Goal: Browse casually: Explore the website without a specific task or goal

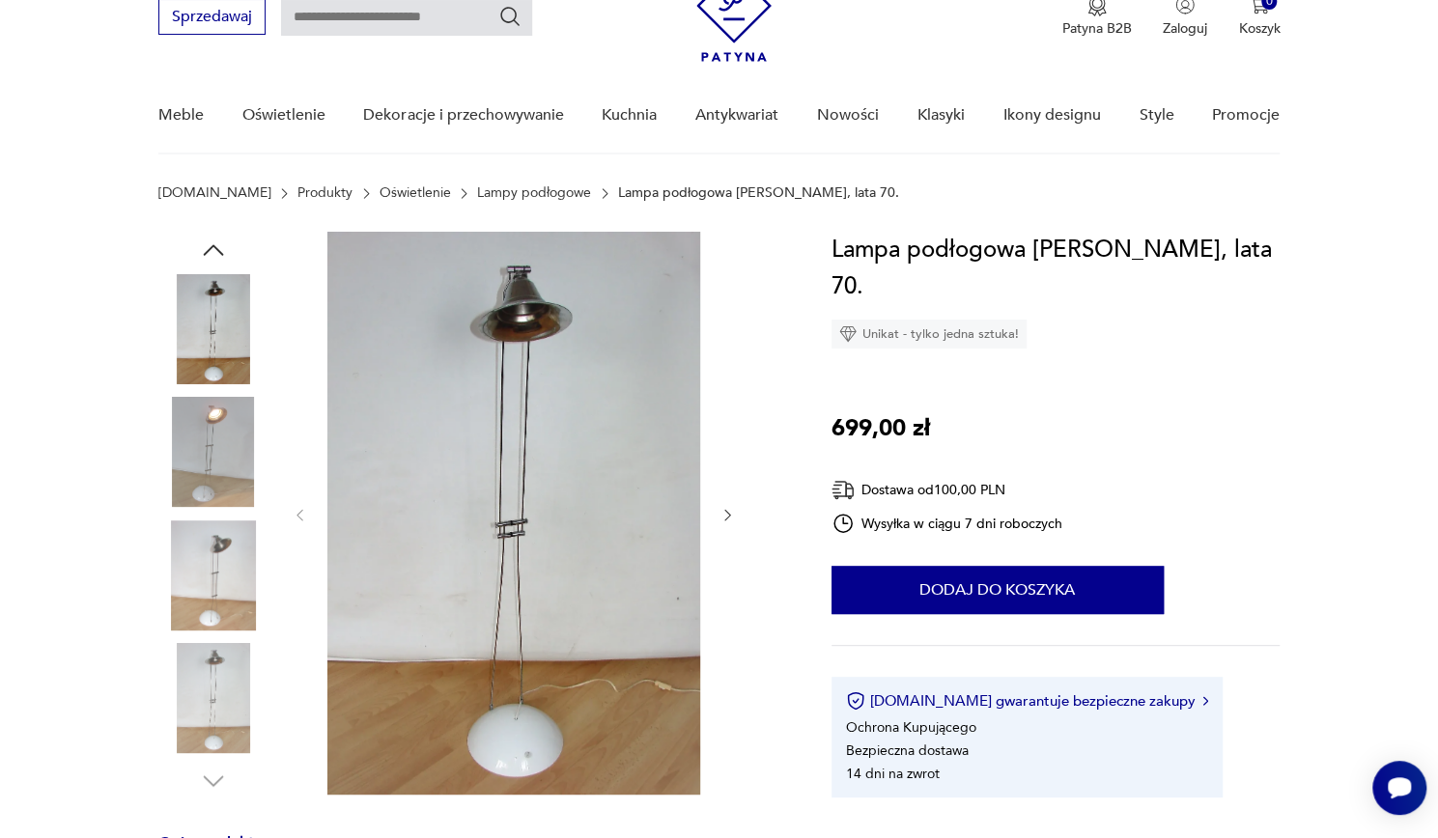
click at [724, 517] on icon "button" at bounding box center [727, 515] width 16 height 16
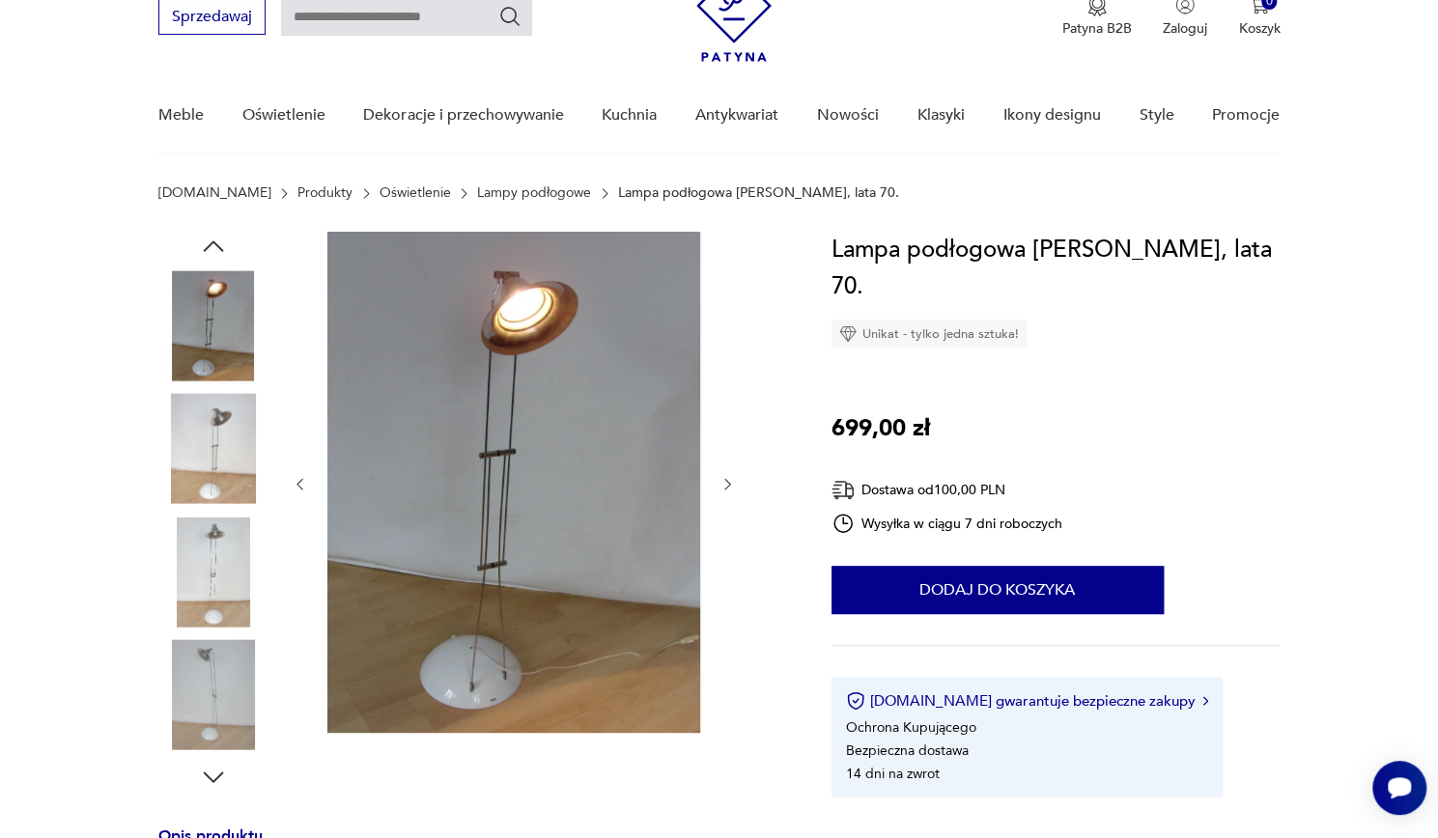
click at [724, 517] on div at bounding box center [514, 484] width 444 height 505
drag, startPoint x: 724, startPoint y: 517, endPoint x: 726, endPoint y: 495, distance: 21.3
click at [726, 495] on div at bounding box center [514, 484] width 444 height 505
click at [726, 489] on icon "button" at bounding box center [727, 484] width 16 height 16
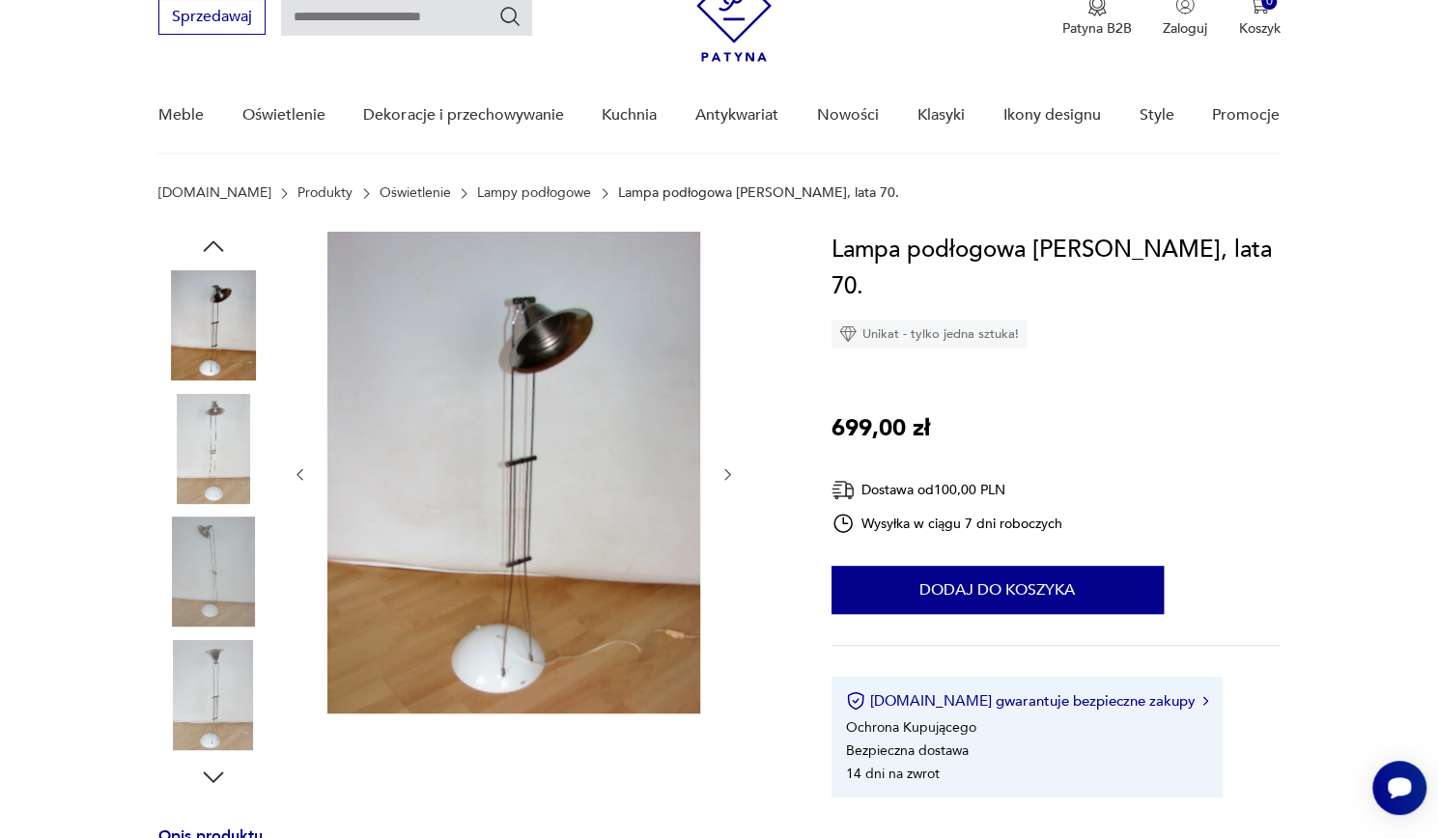
click at [726, 489] on div at bounding box center [514, 475] width 444 height 486
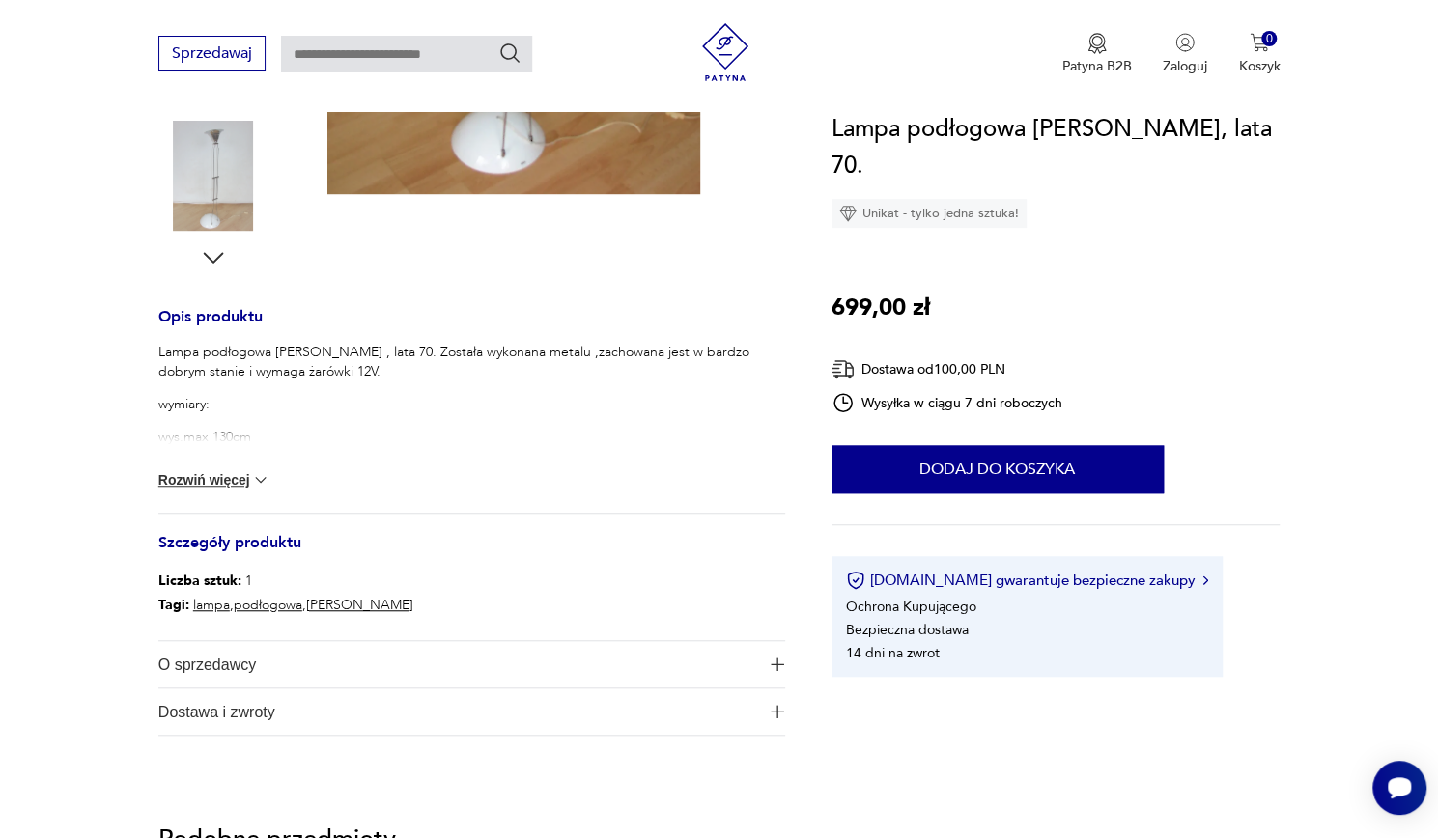
scroll to position [681, 0]
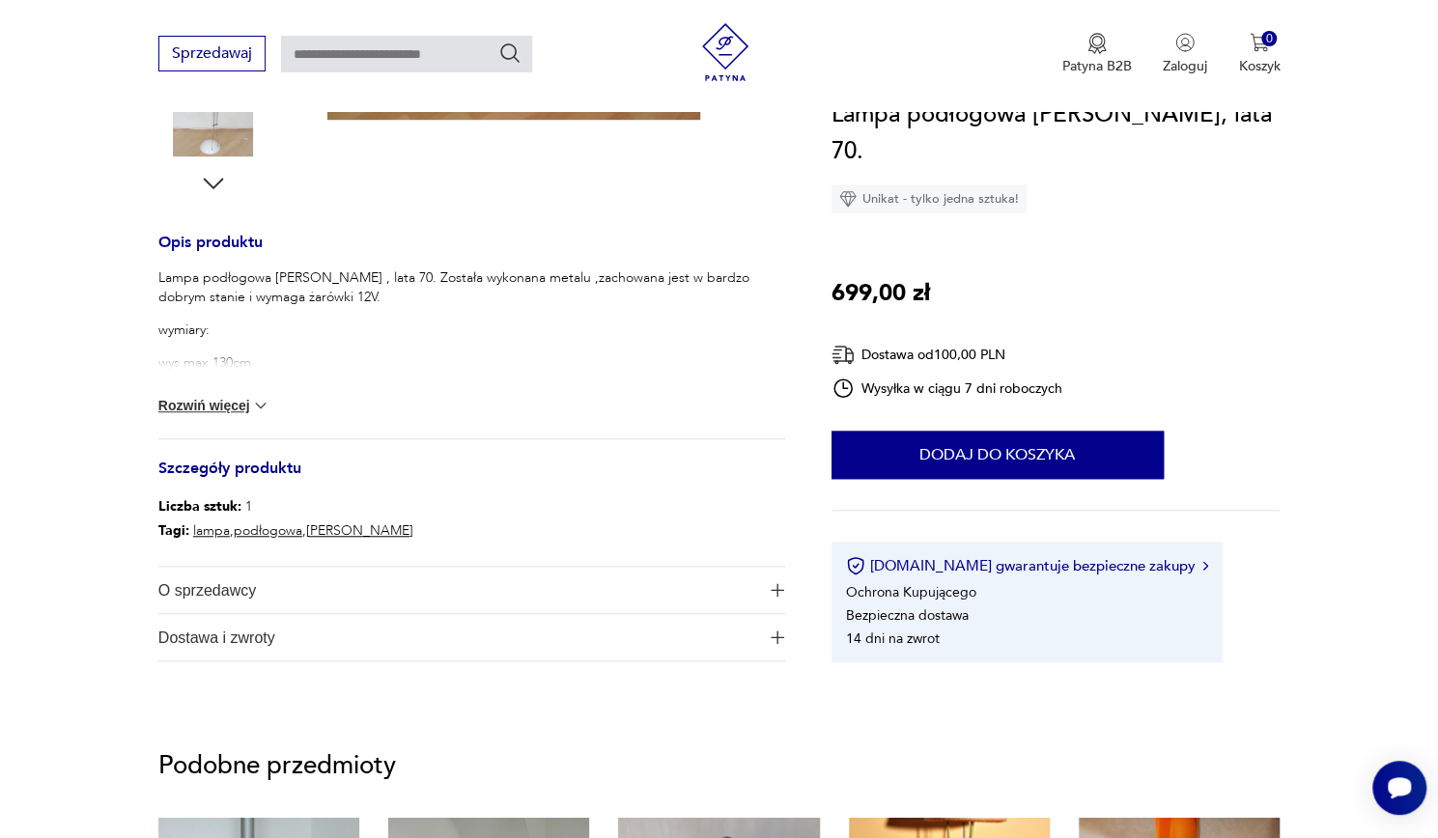
click at [236, 410] on button "Rozwiń więcej" at bounding box center [214, 405] width 112 height 19
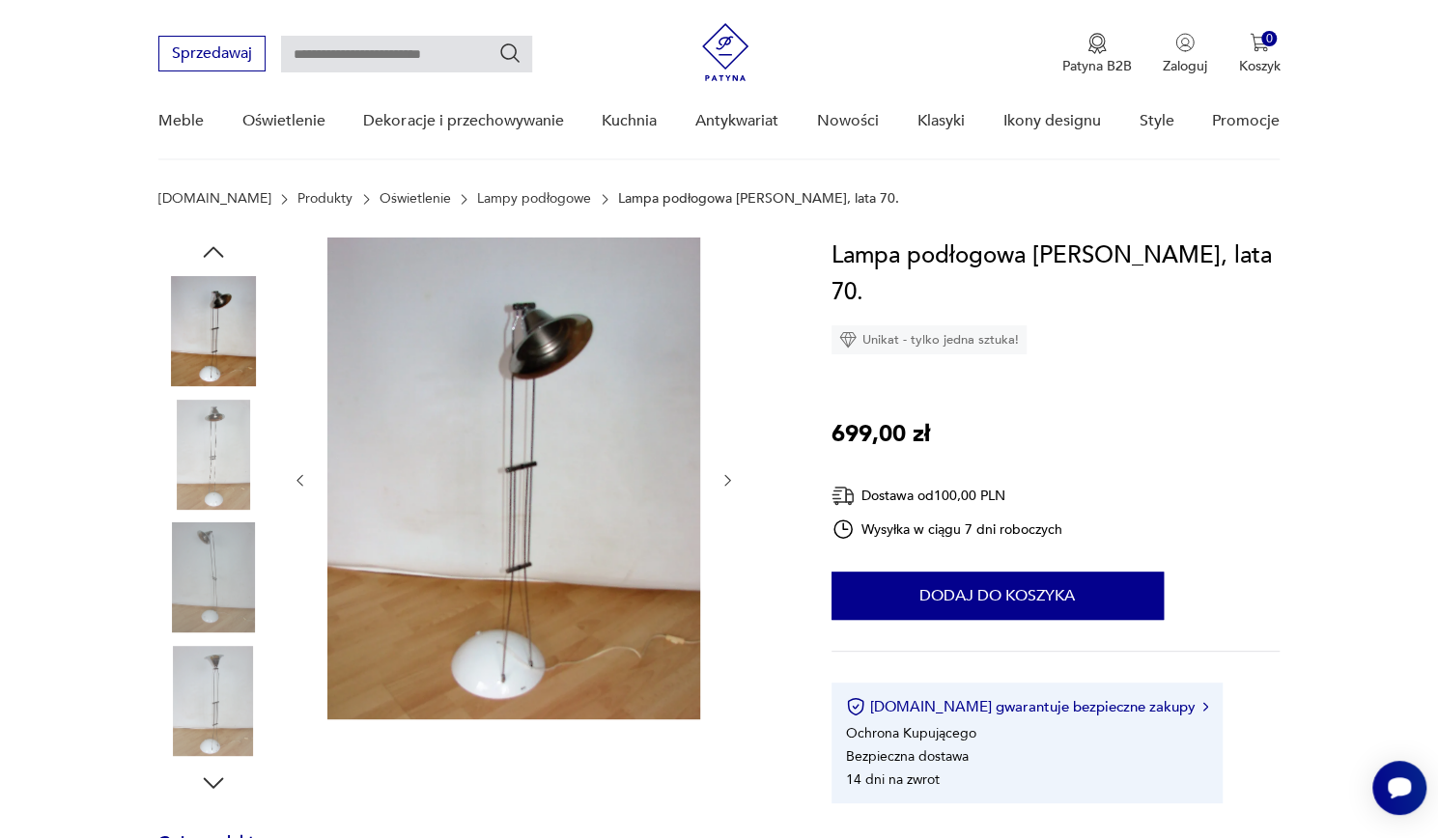
scroll to position [78, 0]
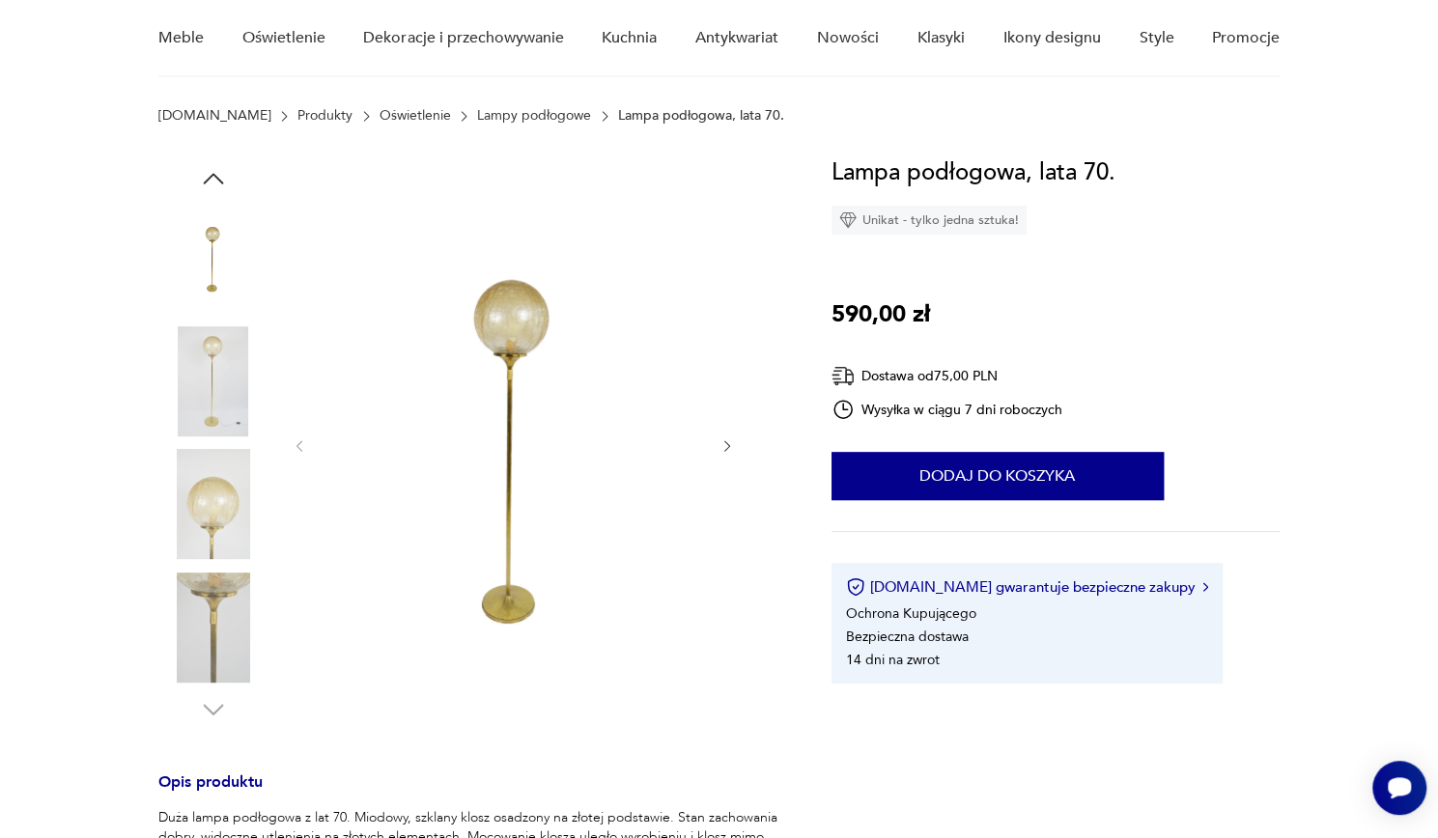
click at [727, 442] on icon "button" at bounding box center [727, 446] width 16 height 16
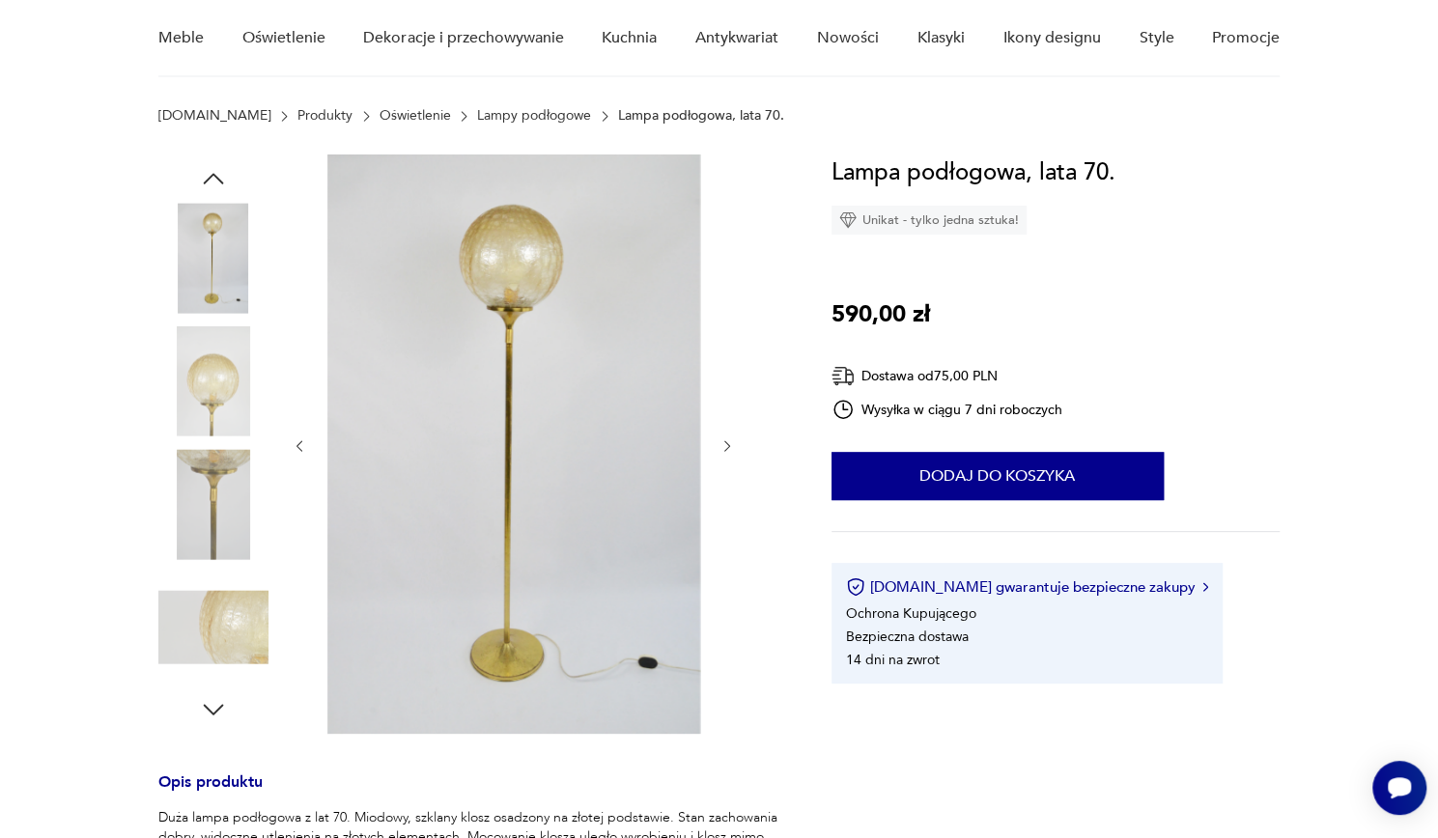
click at [727, 442] on icon "button" at bounding box center [727, 446] width 16 height 16
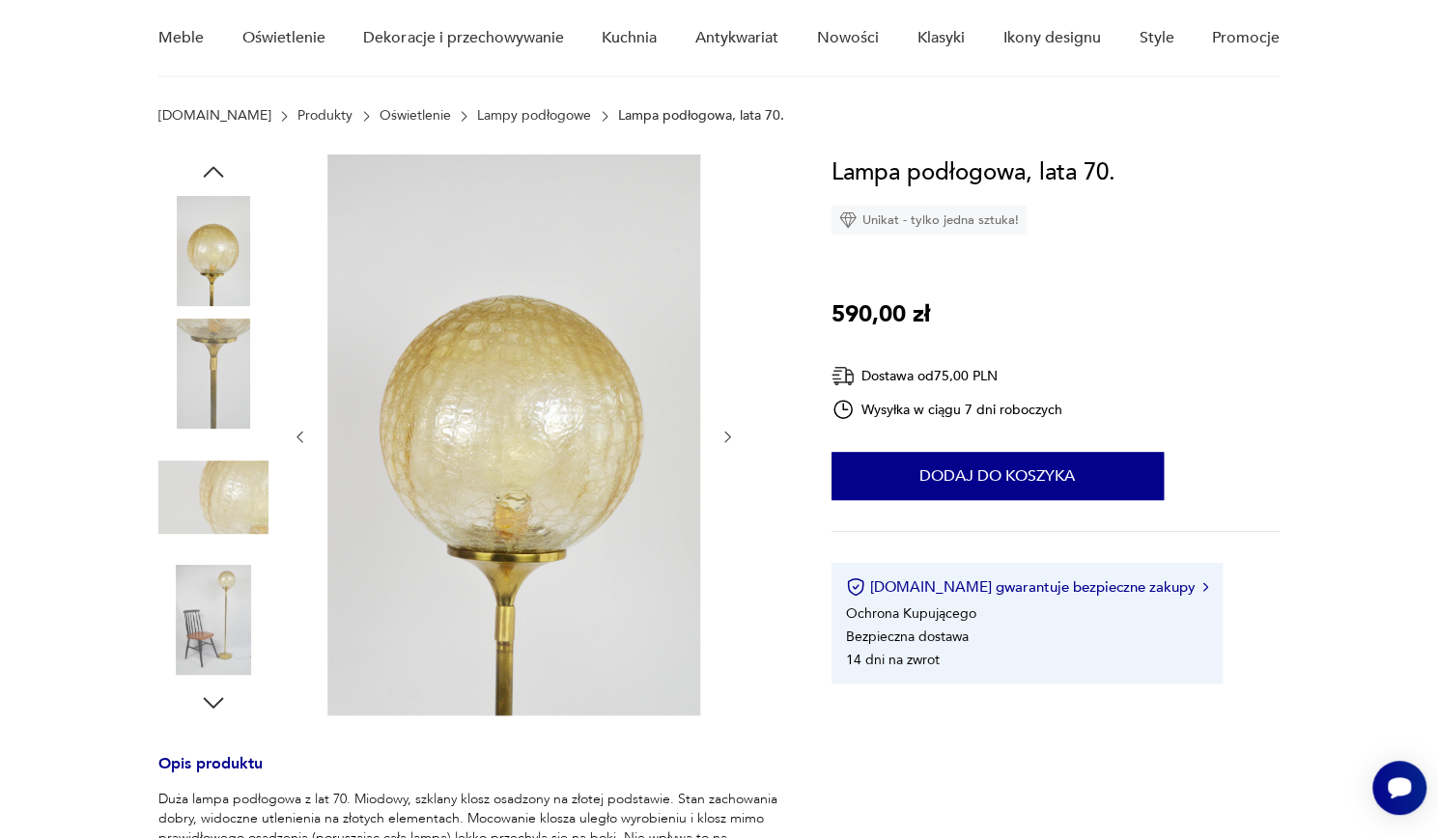
click at [727, 442] on icon "button" at bounding box center [727, 437] width 16 height 16
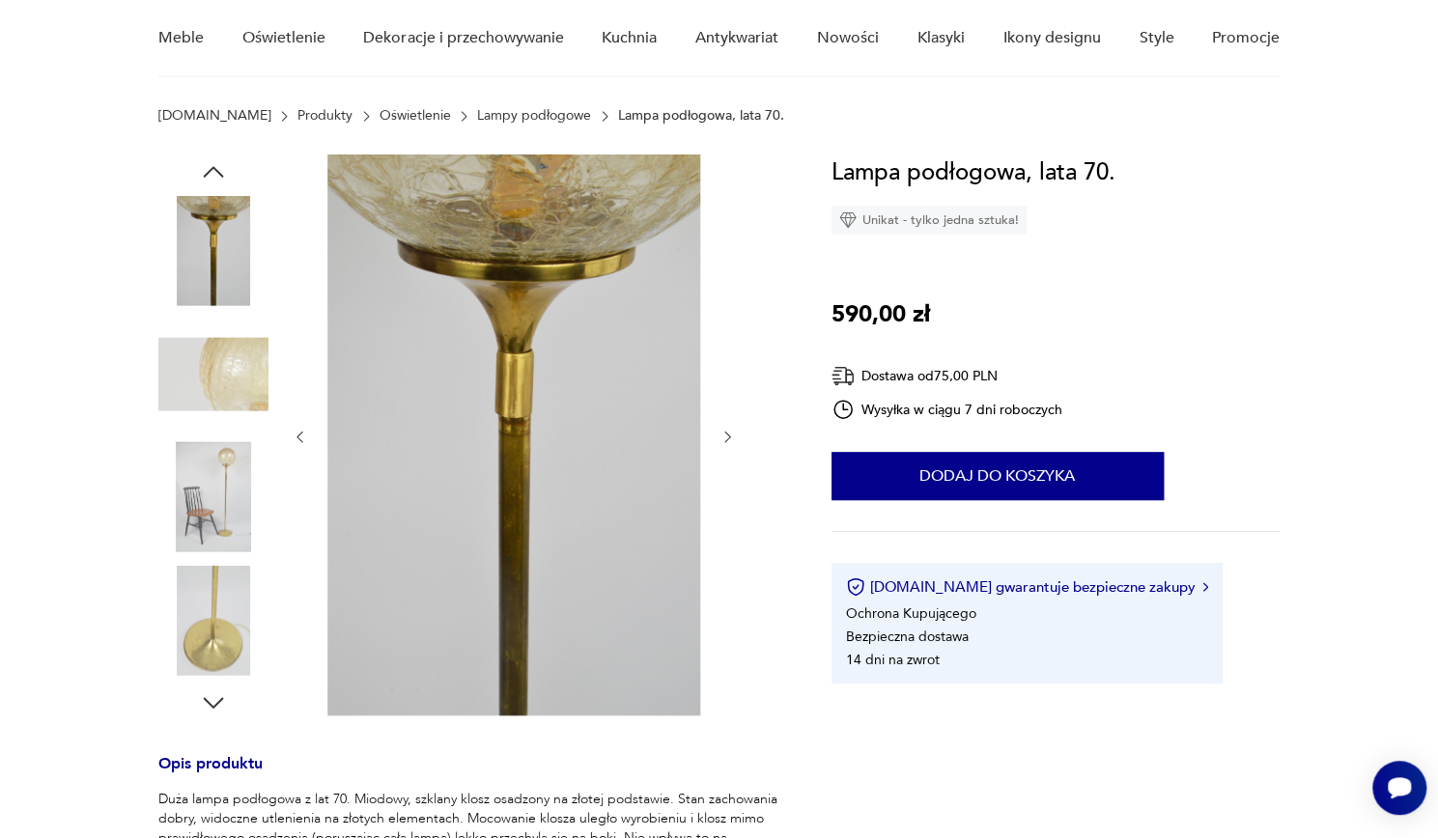
click at [727, 442] on icon "button" at bounding box center [727, 437] width 16 height 16
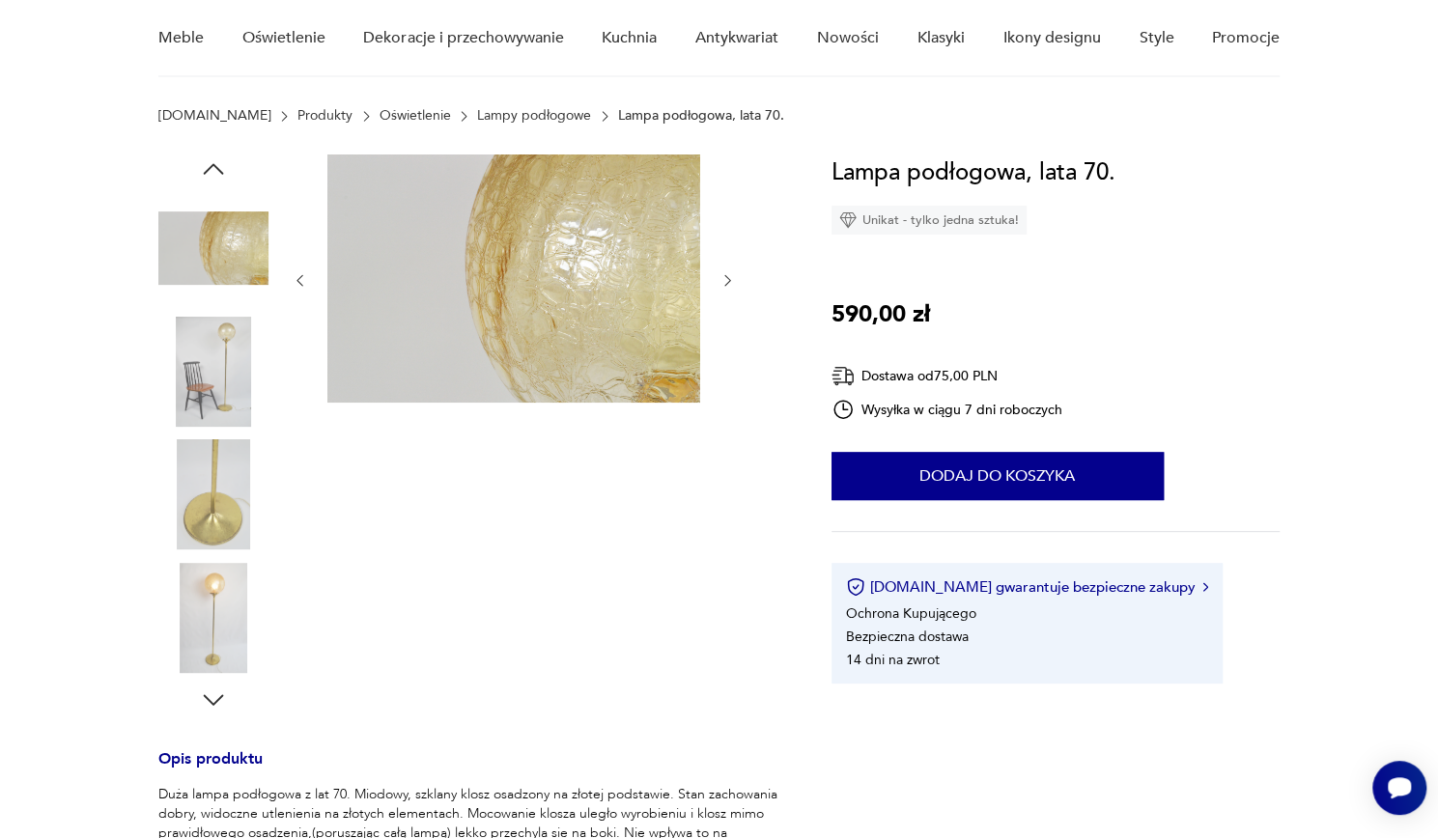
click at [727, 442] on div at bounding box center [514, 434] width 444 height 560
click at [722, 279] on icon "button" at bounding box center [727, 280] width 16 height 16
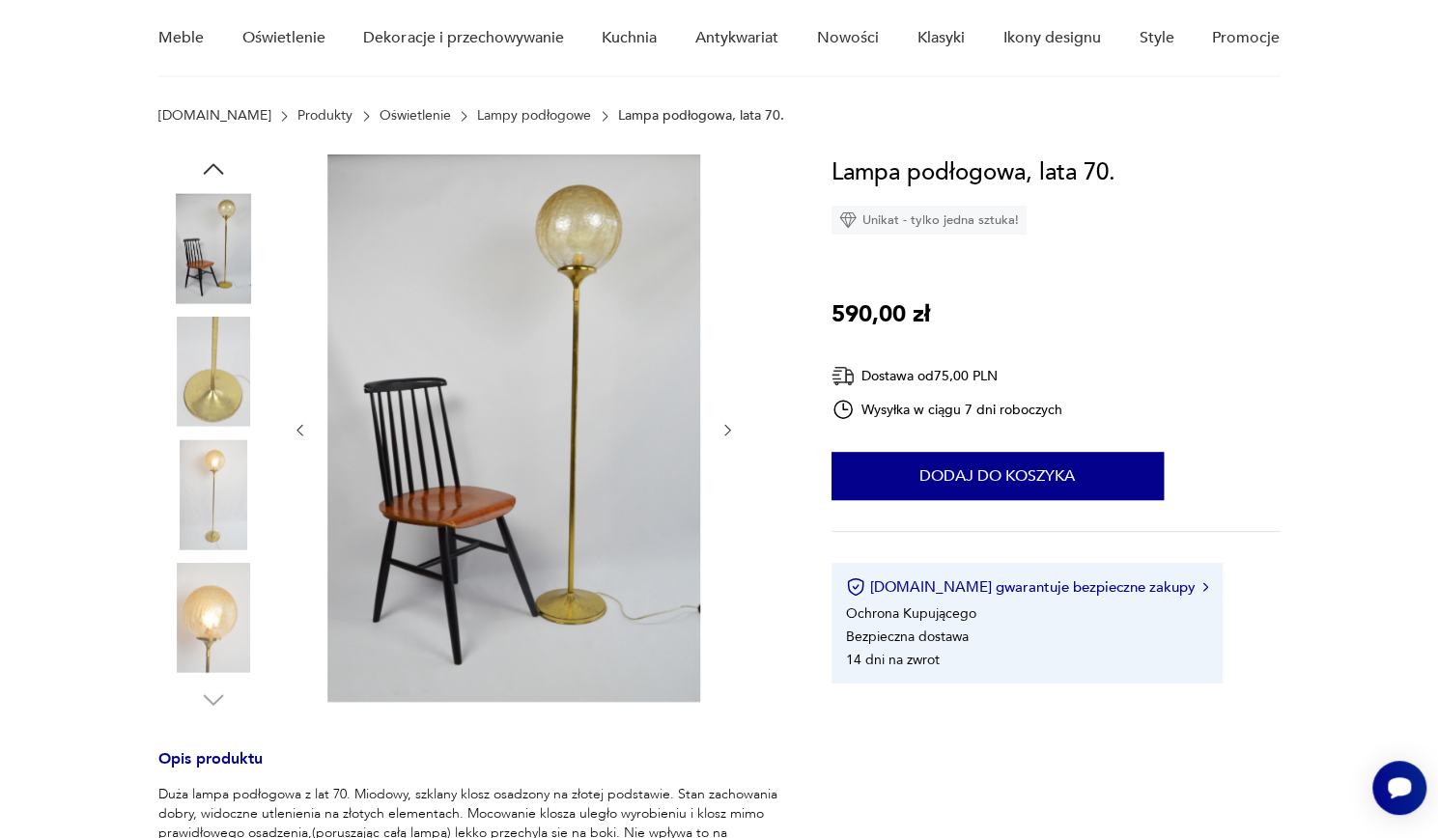
click at [722, 279] on div at bounding box center [514, 429] width 444 height 551
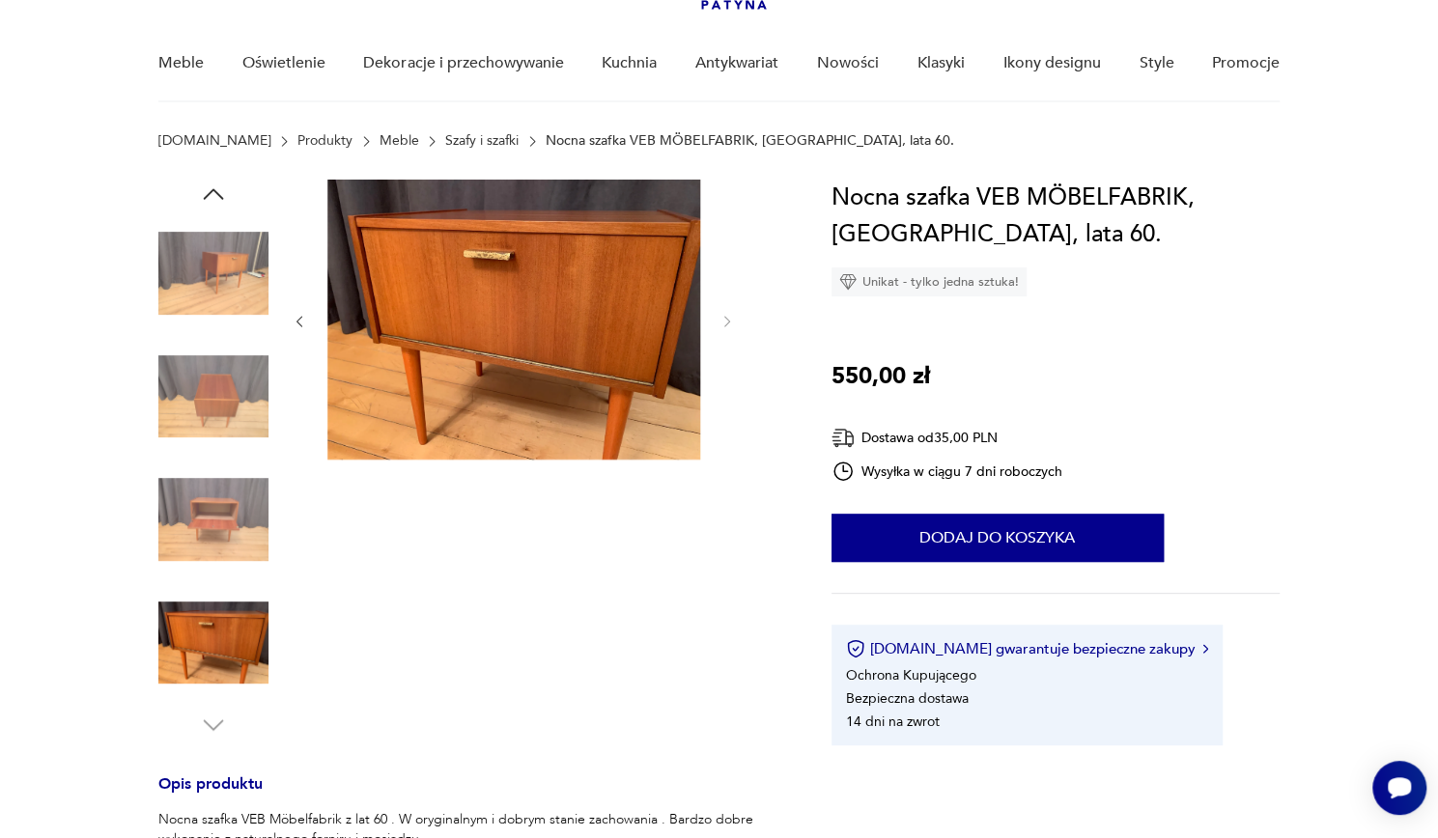
click at [222, 395] on img at bounding box center [213, 397] width 110 height 110
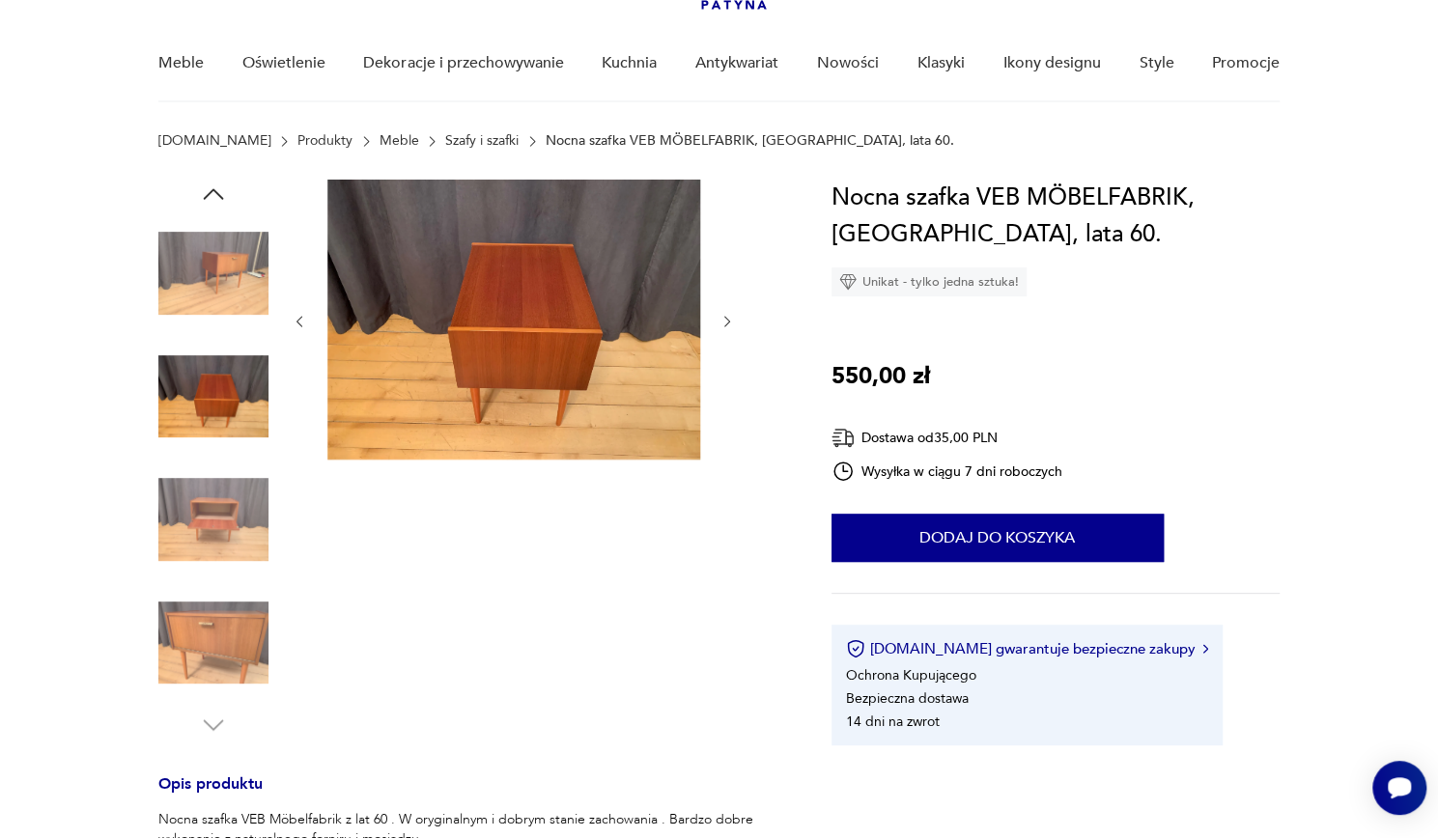
click at [222, 482] on img at bounding box center [213, 519] width 110 height 110
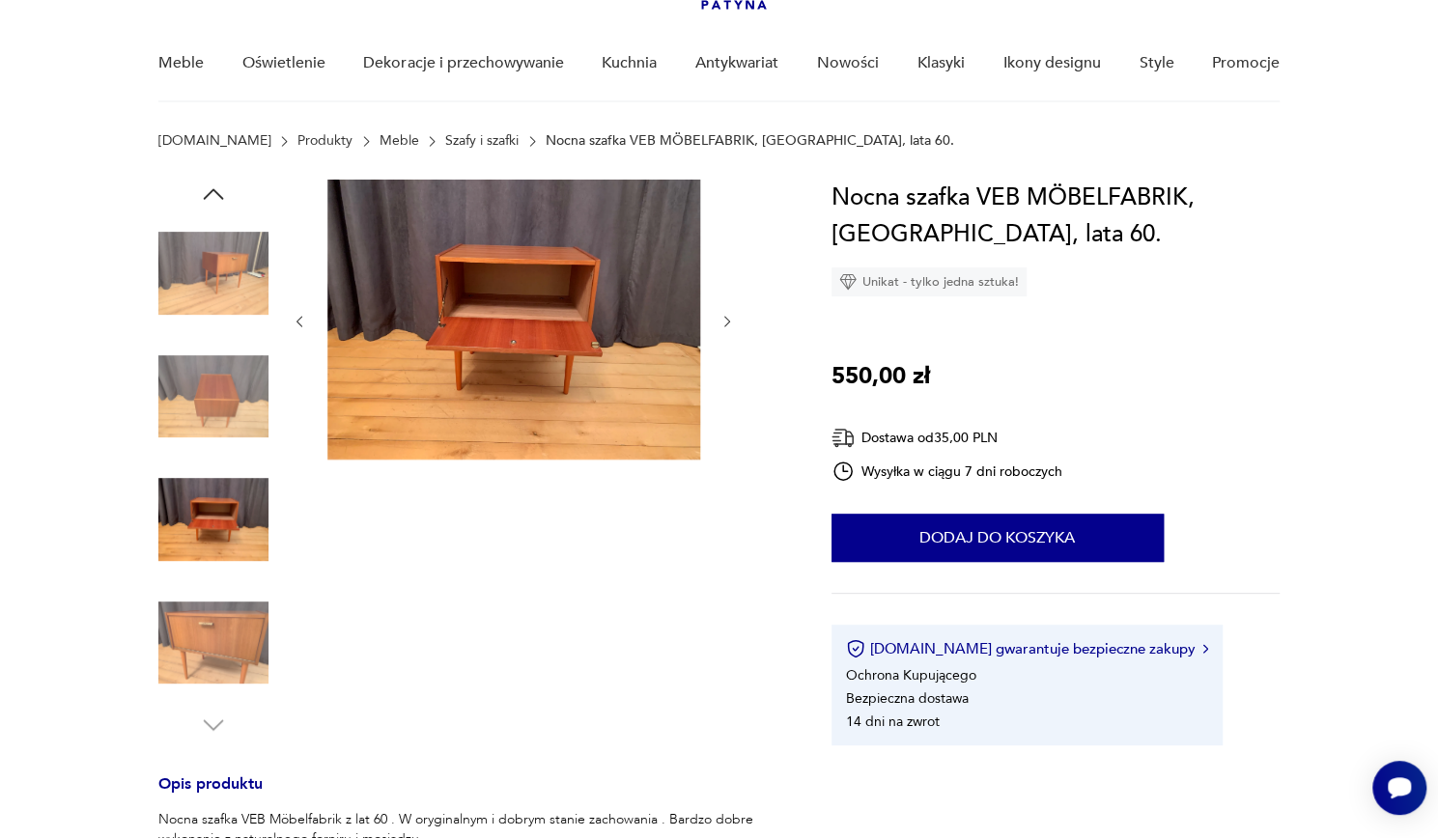
click at [238, 583] on div at bounding box center [213, 459] width 110 height 483
click at [246, 289] on img at bounding box center [213, 273] width 110 height 110
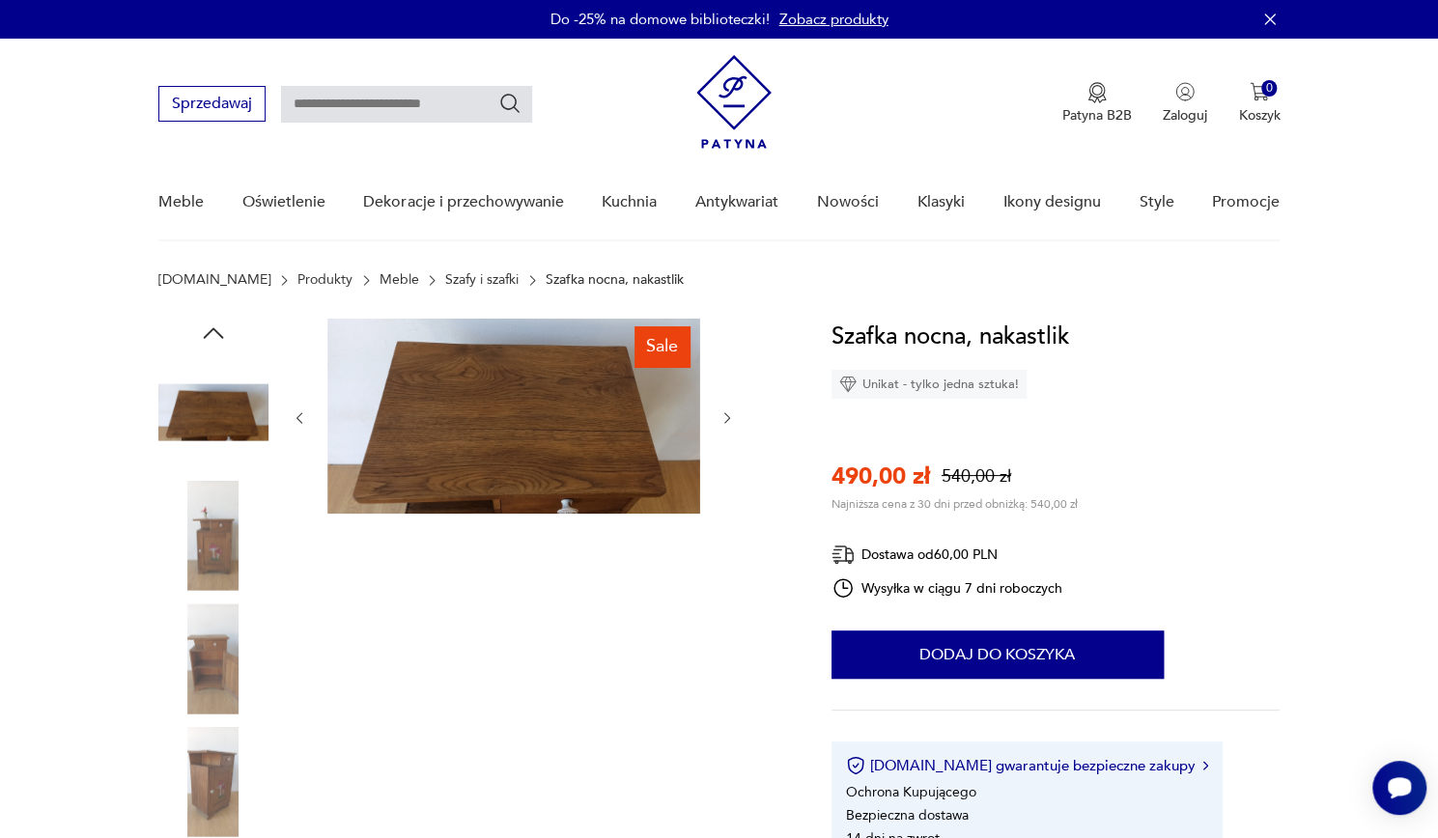
click at [205, 574] on img at bounding box center [213, 536] width 110 height 110
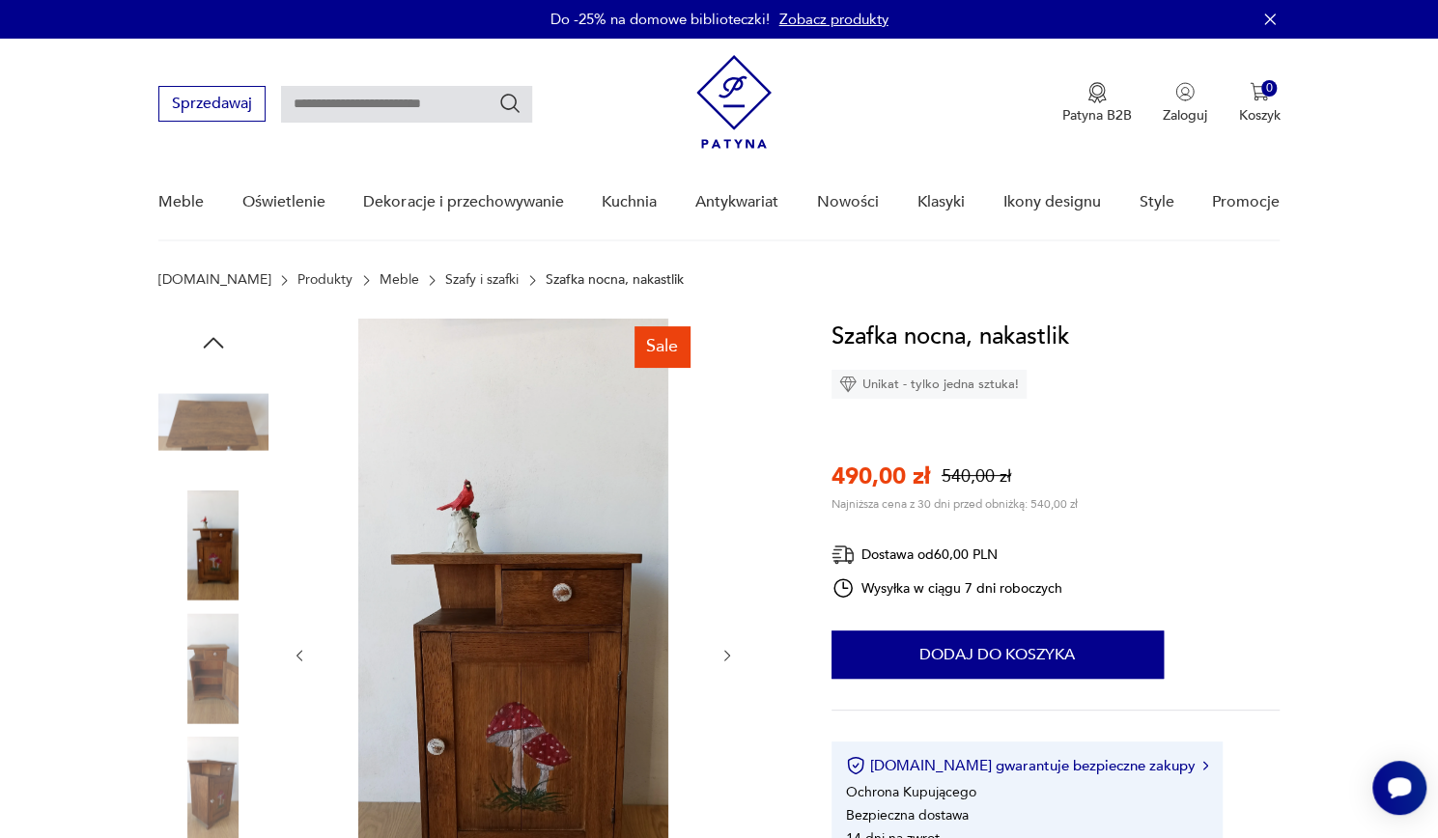
click at [222, 658] on img at bounding box center [213, 668] width 110 height 110
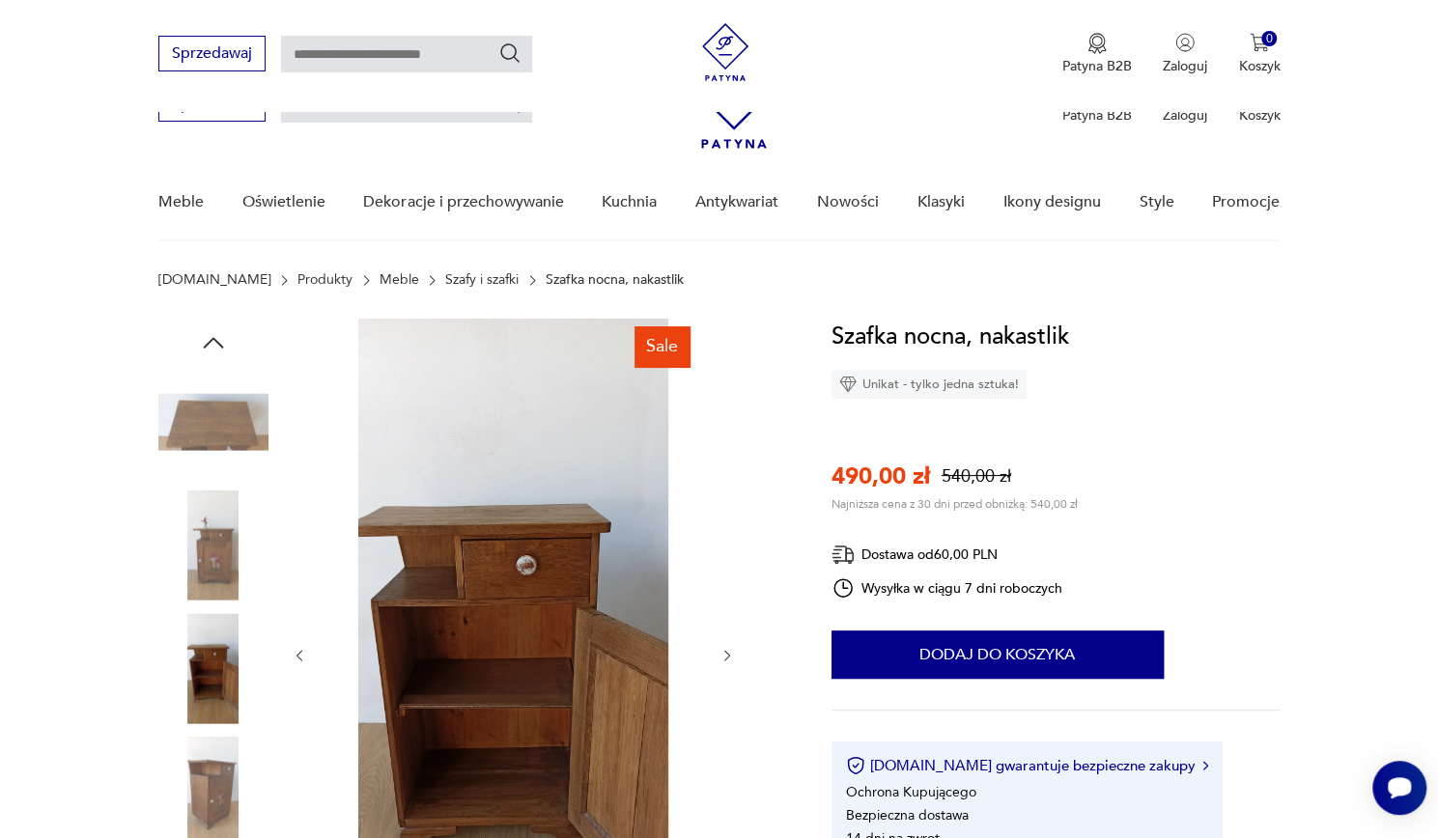
scroll to position [444, 0]
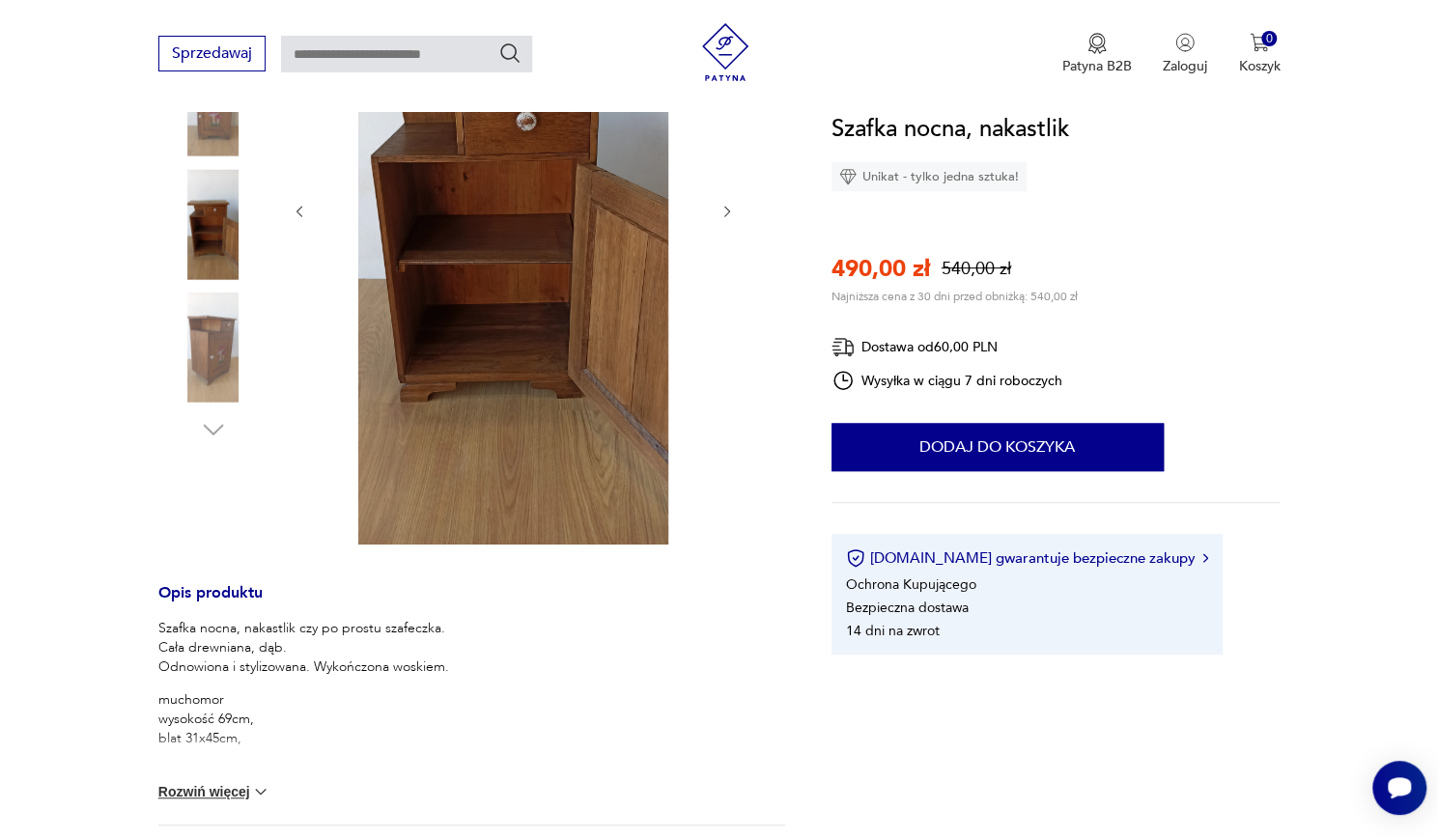
click at [215, 352] on img at bounding box center [213, 348] width 110 height 110
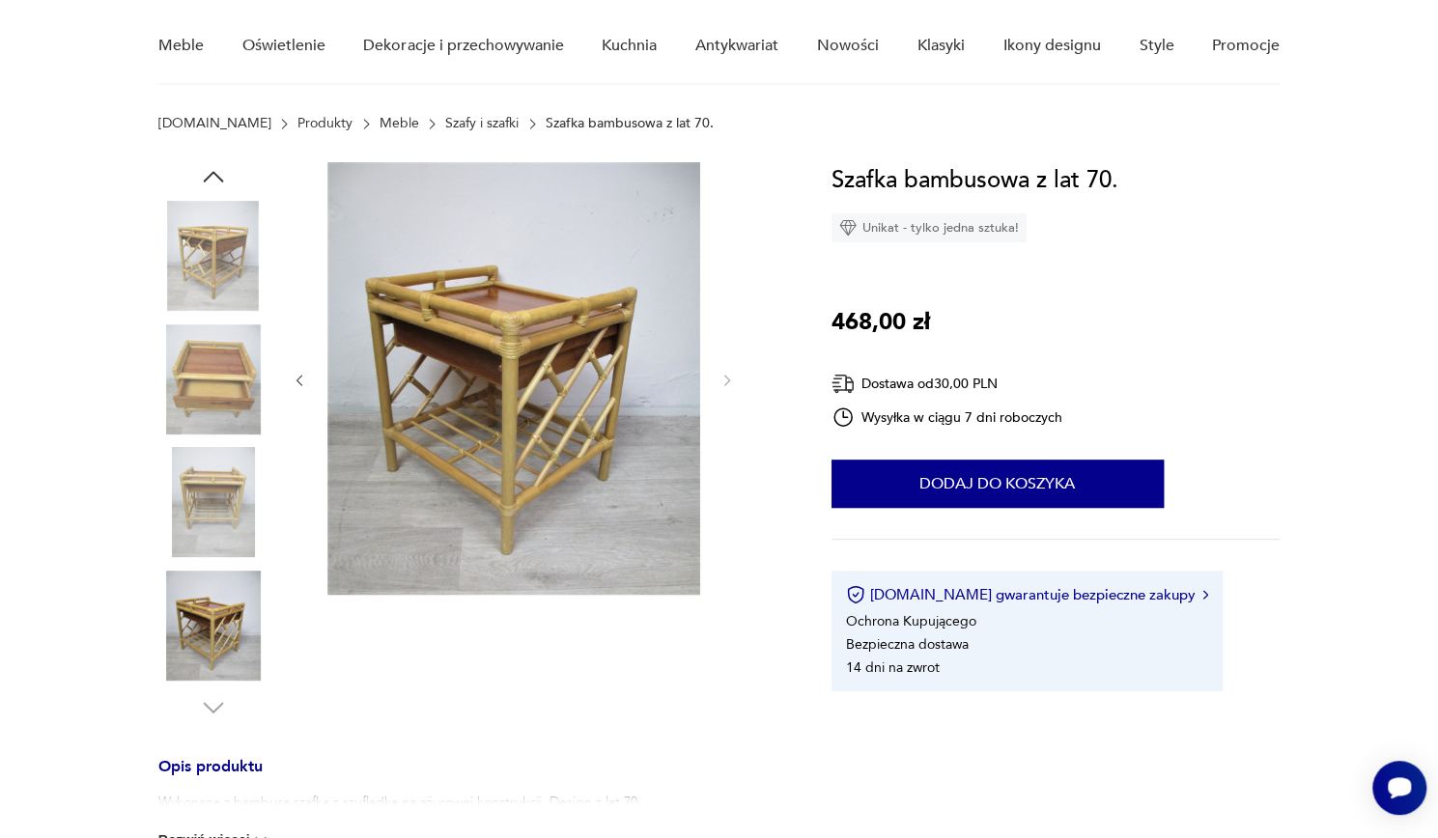
click at [216, 387] on img at bounding box center [213, 379] width 110 height 110
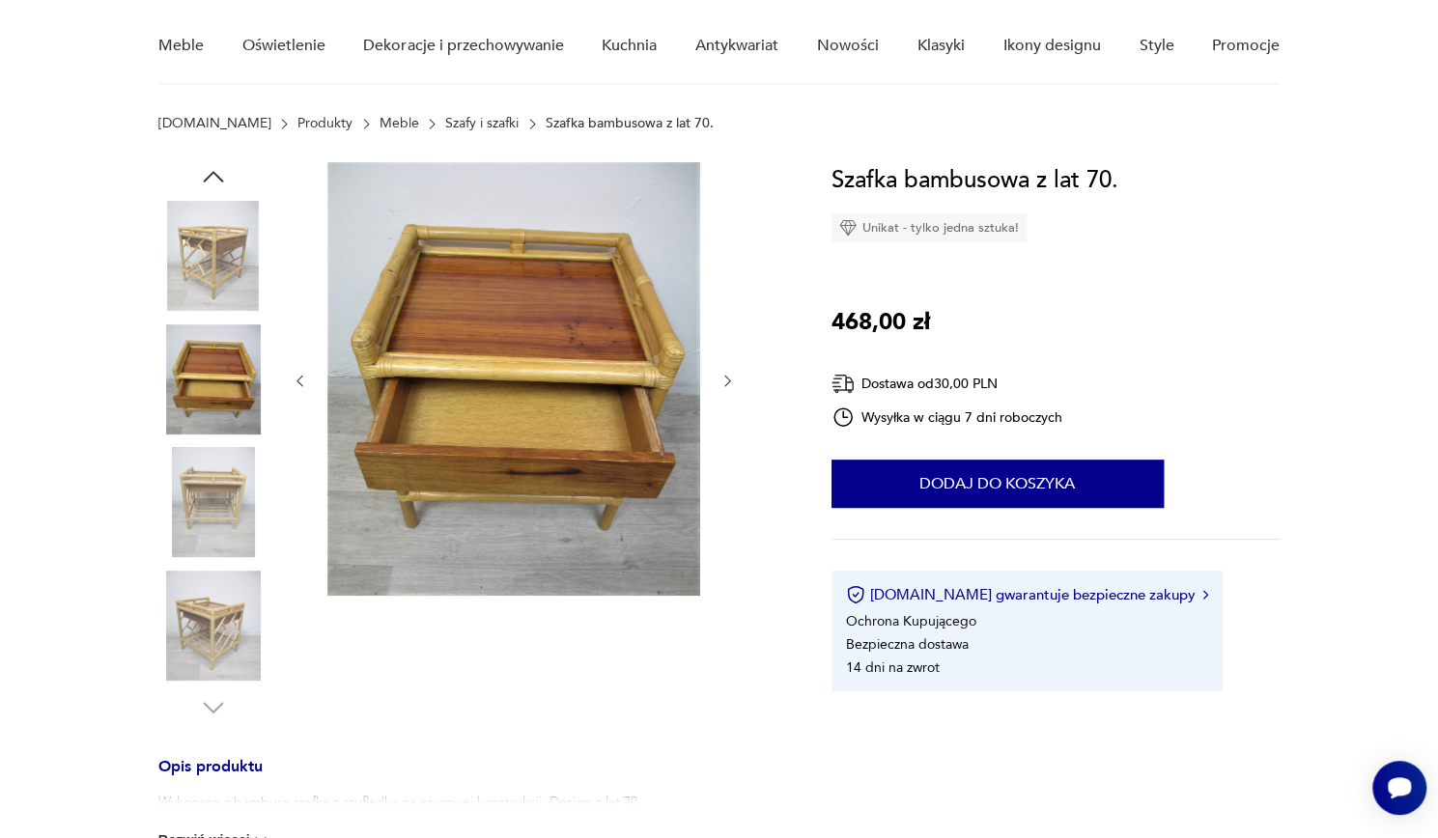
click at [219, 498] on img at bounding box center [213, 502] width 110 height 110
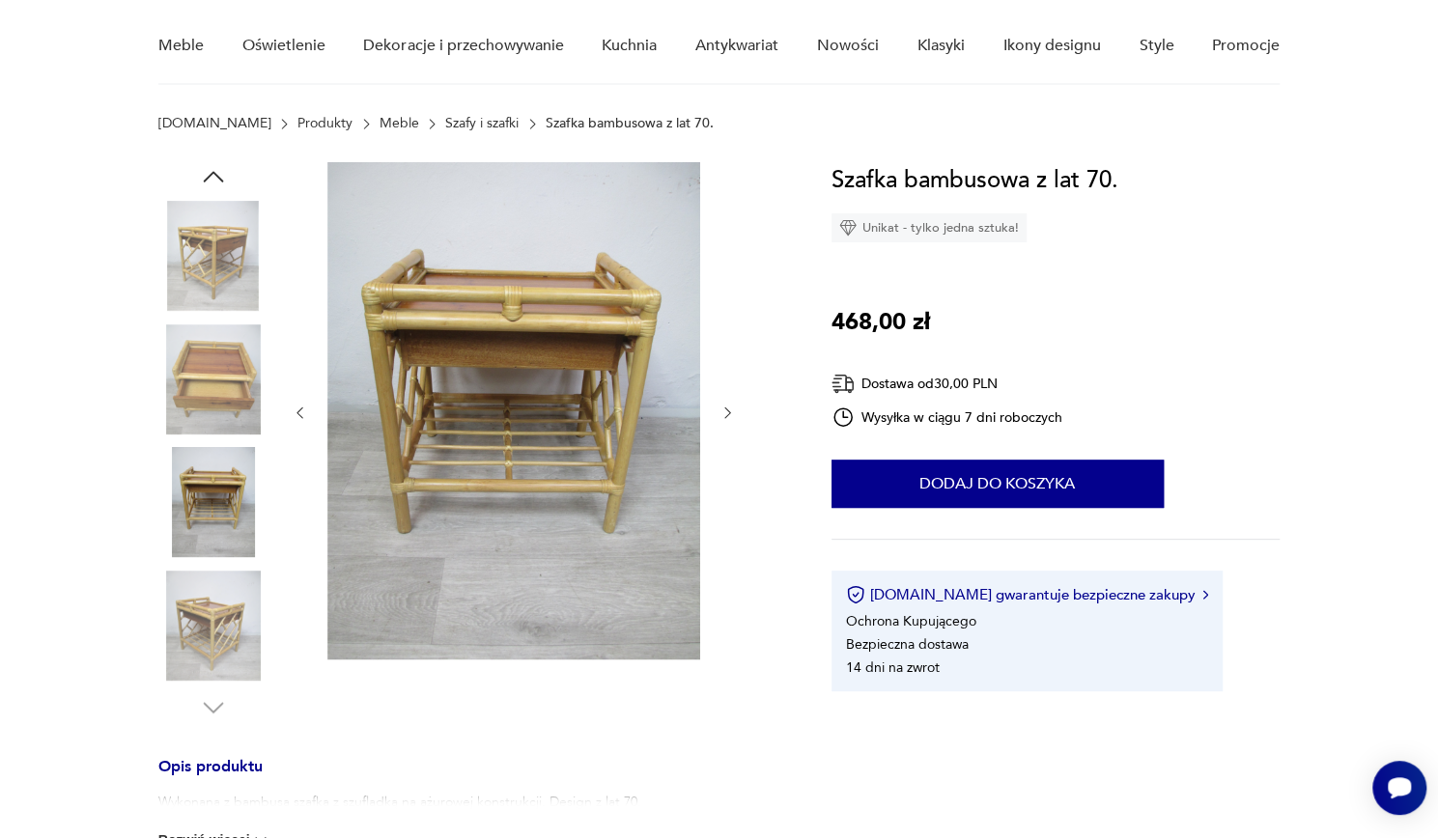
click at [221, 270] on img at bounding box center [213, 256] width 110 height 110
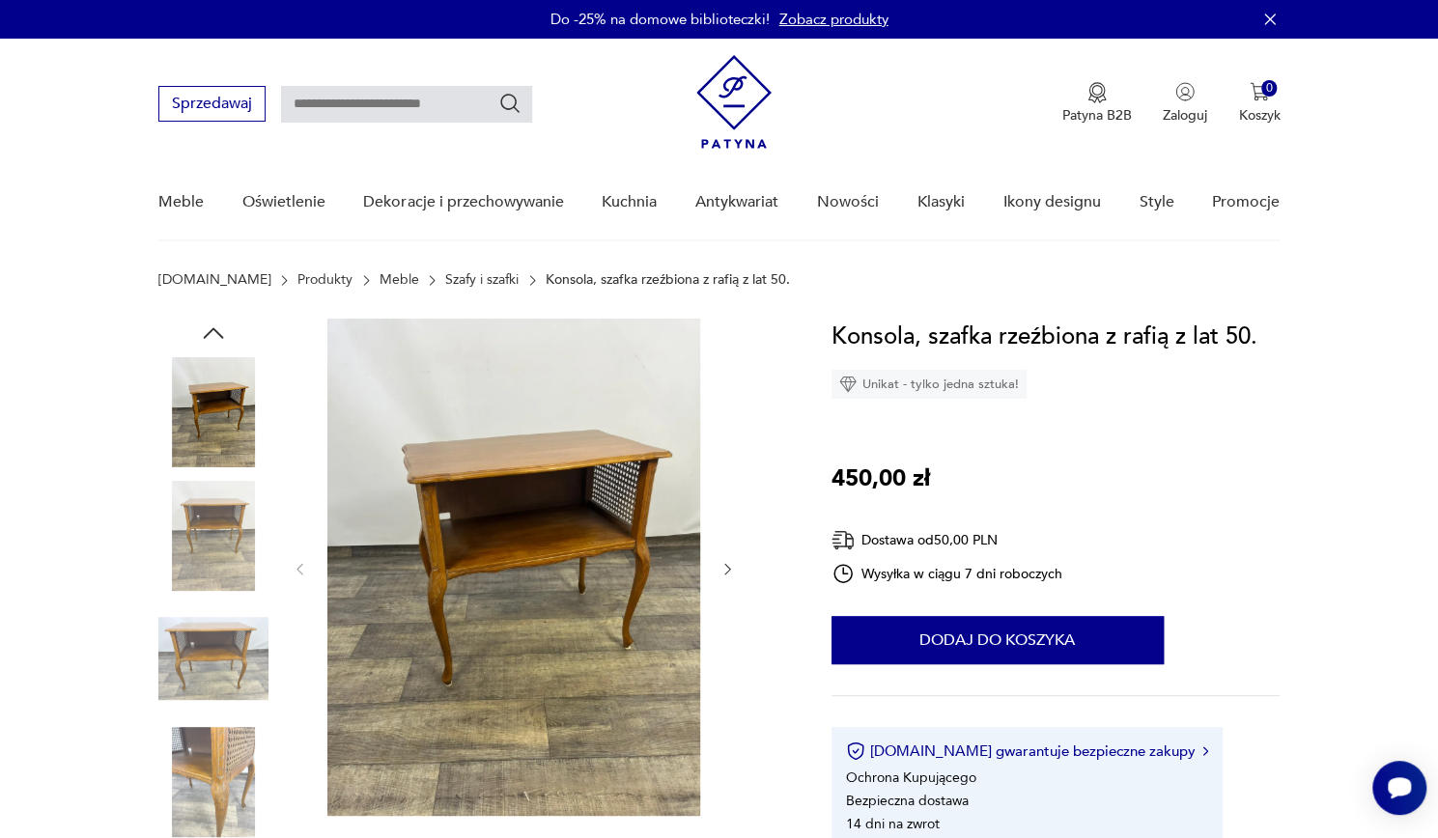
click at [246, 542] on img at bounding box center [213, 536] width 110 height 110
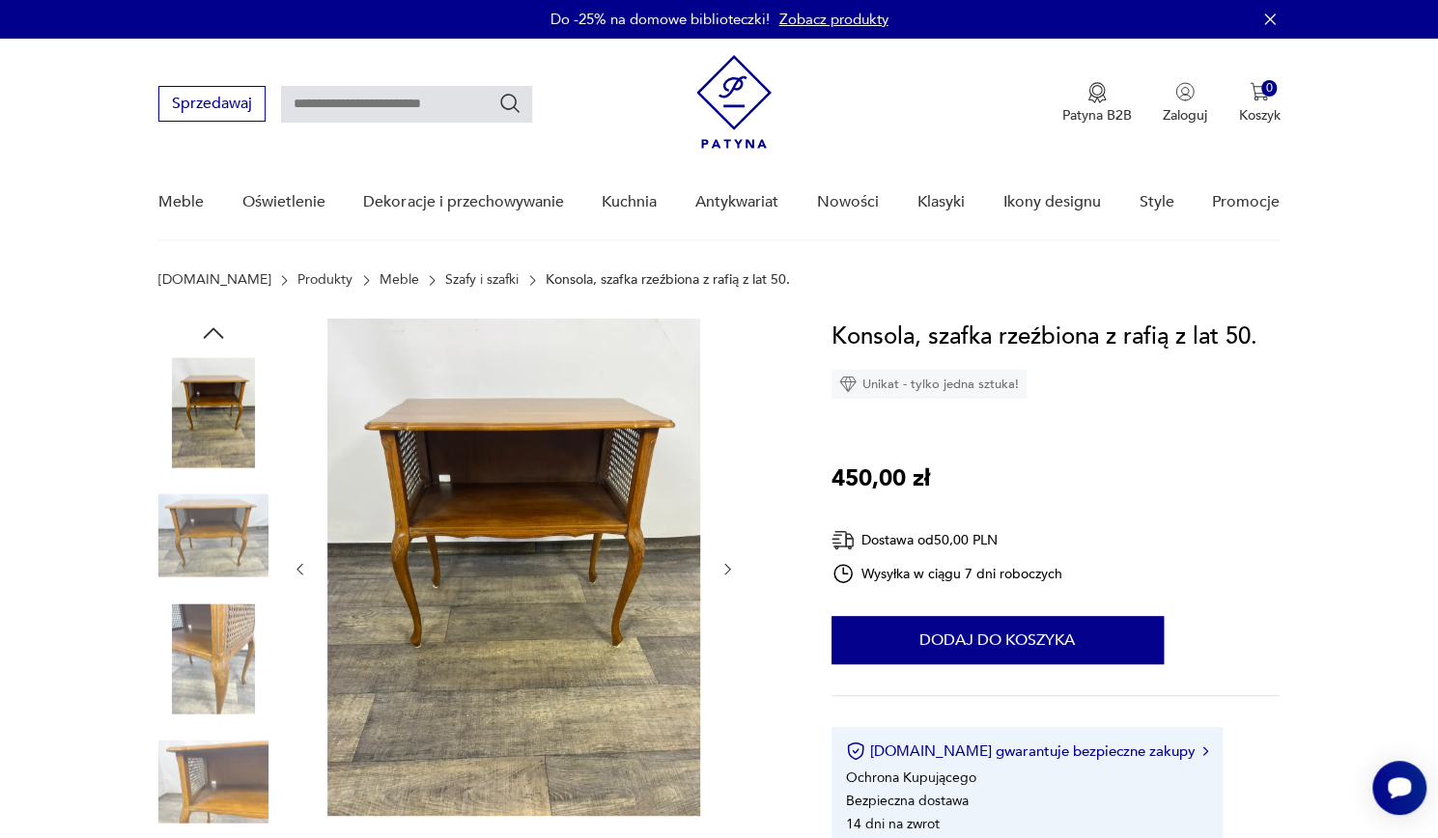
click at [231, 573] on img at bounding box center [213, 536] width 110 height 110
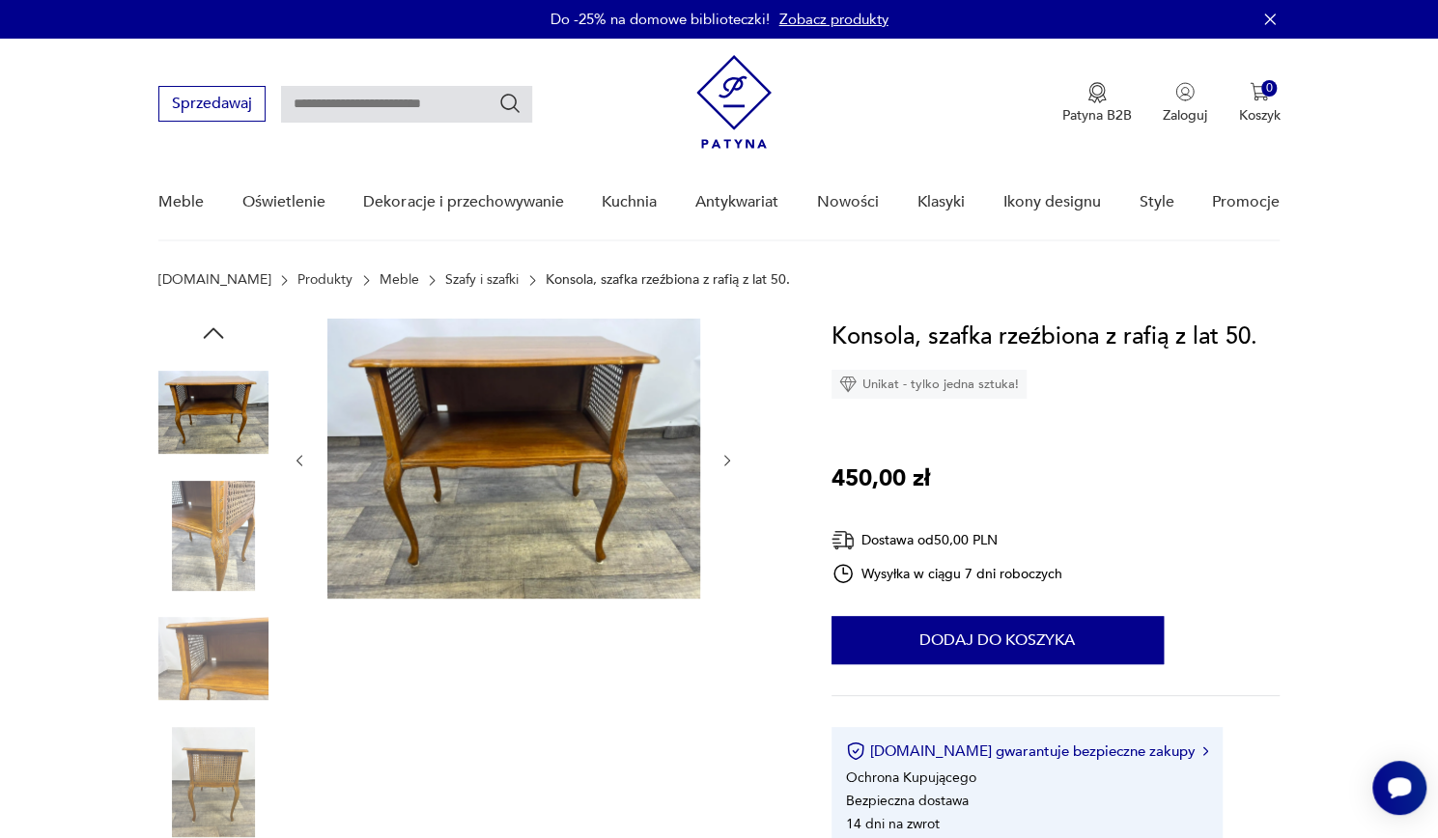
click at [231, 573] on img at bounding box center [213, 536] width 110 height 110
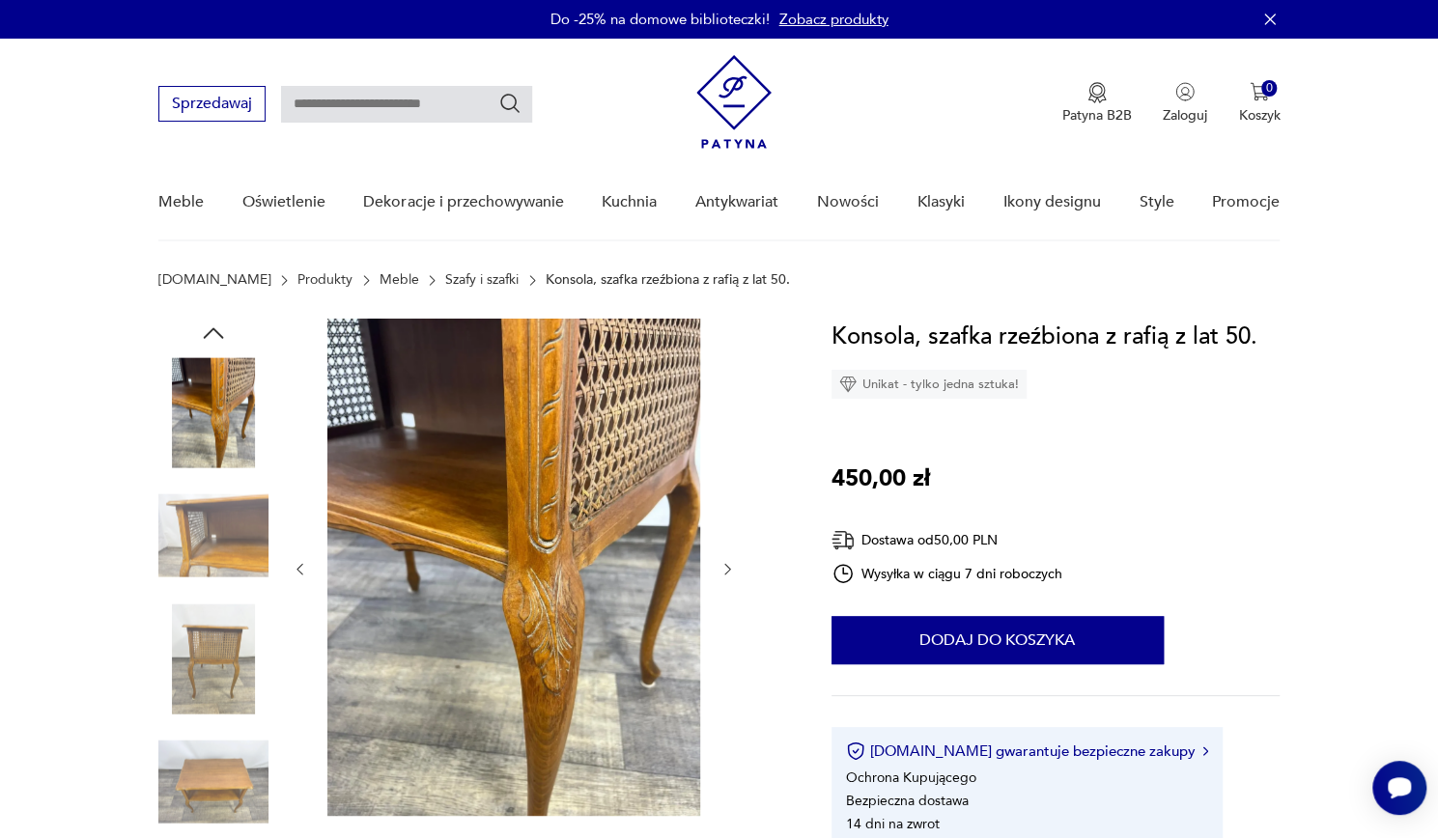
click at [231, 573] on img at bounding box center [213, 536] width 110 height 110
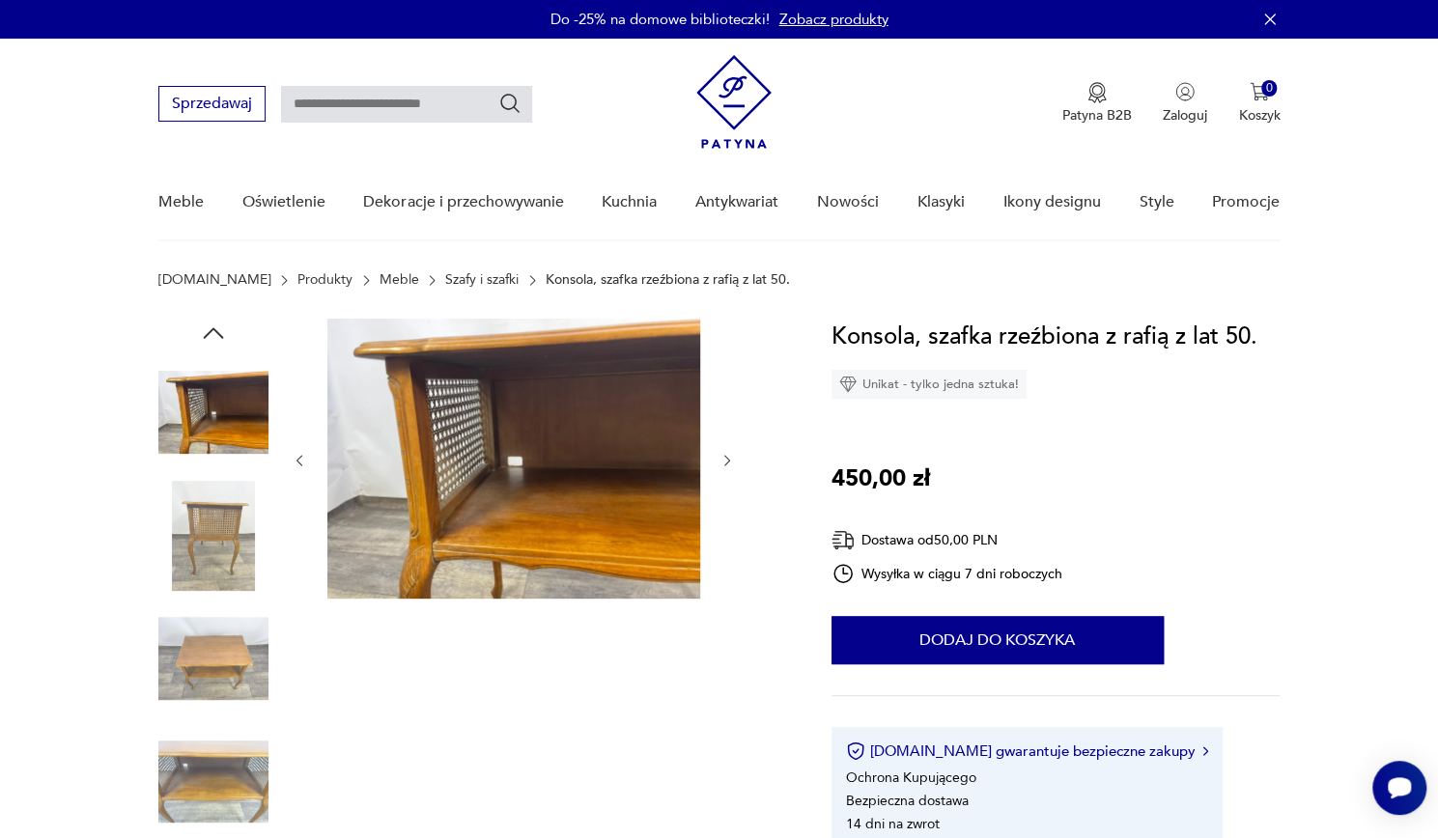
click at [231, 573] on img at bounding box center [213, 536] width 110 height 110
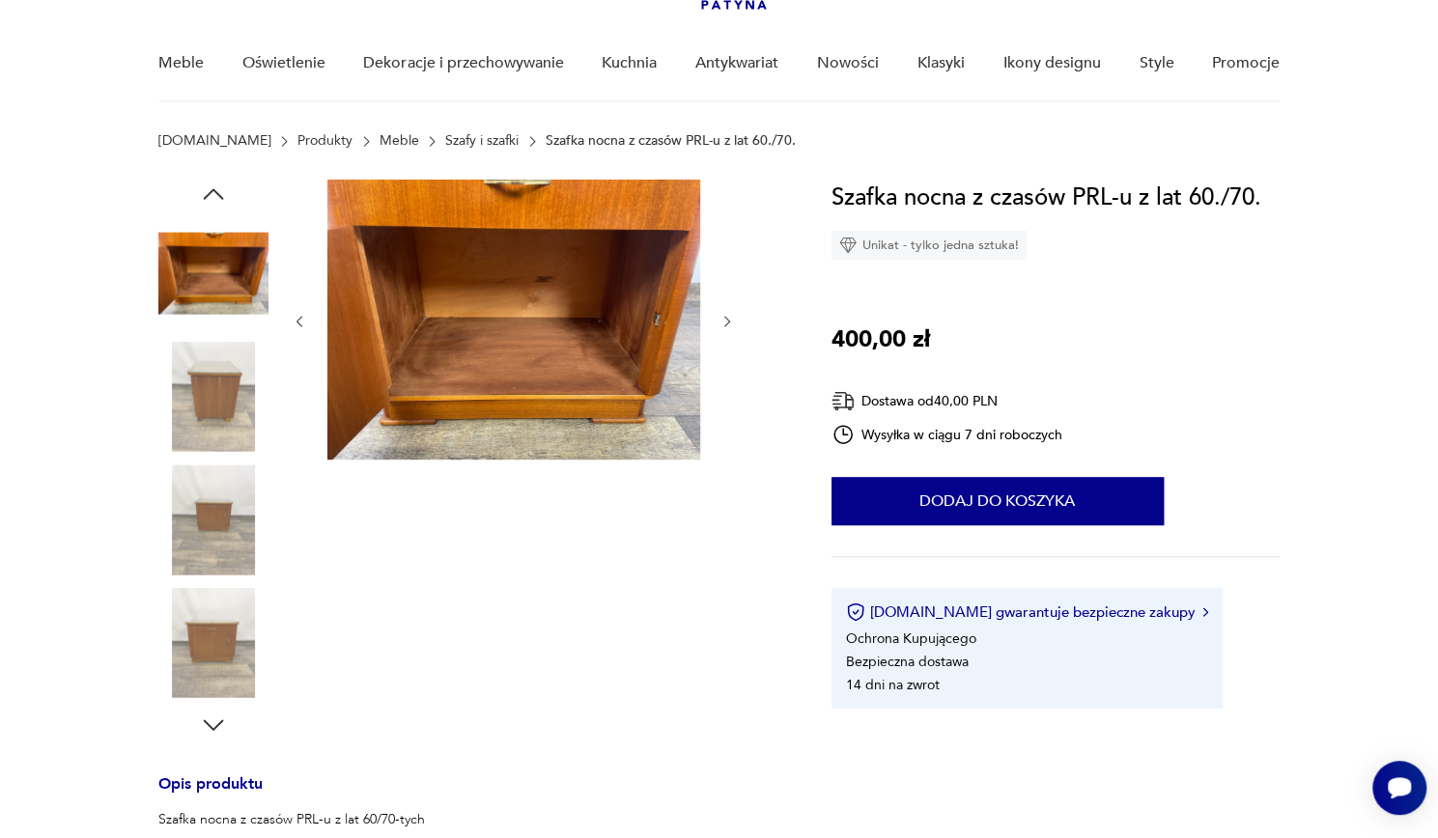
click at [212, 624] on img at bounding box center [213, 643] width 110 height 110
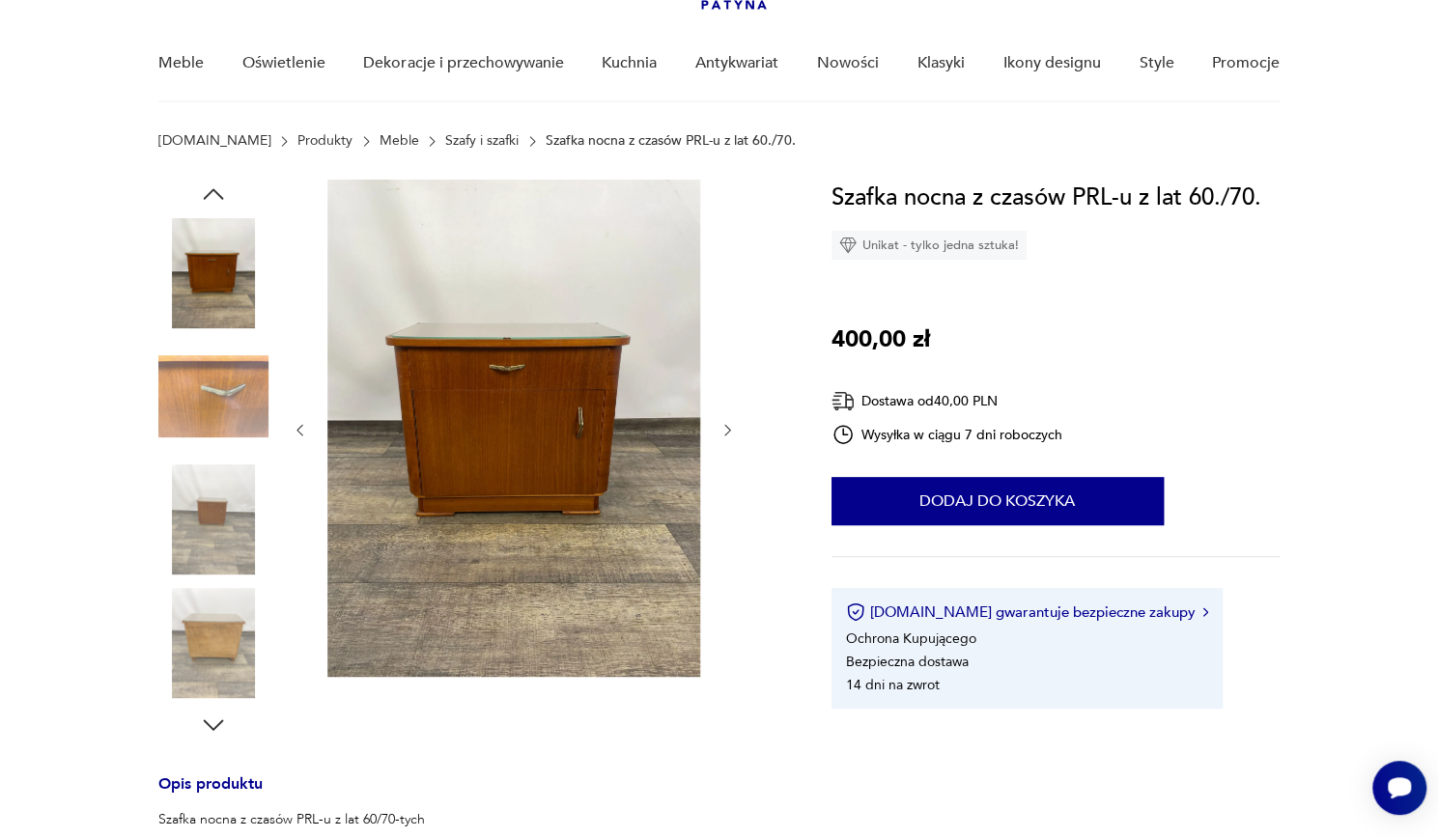
click at [730, 430] on icon "button" at bounding box center [727, 431] width 6 height 12
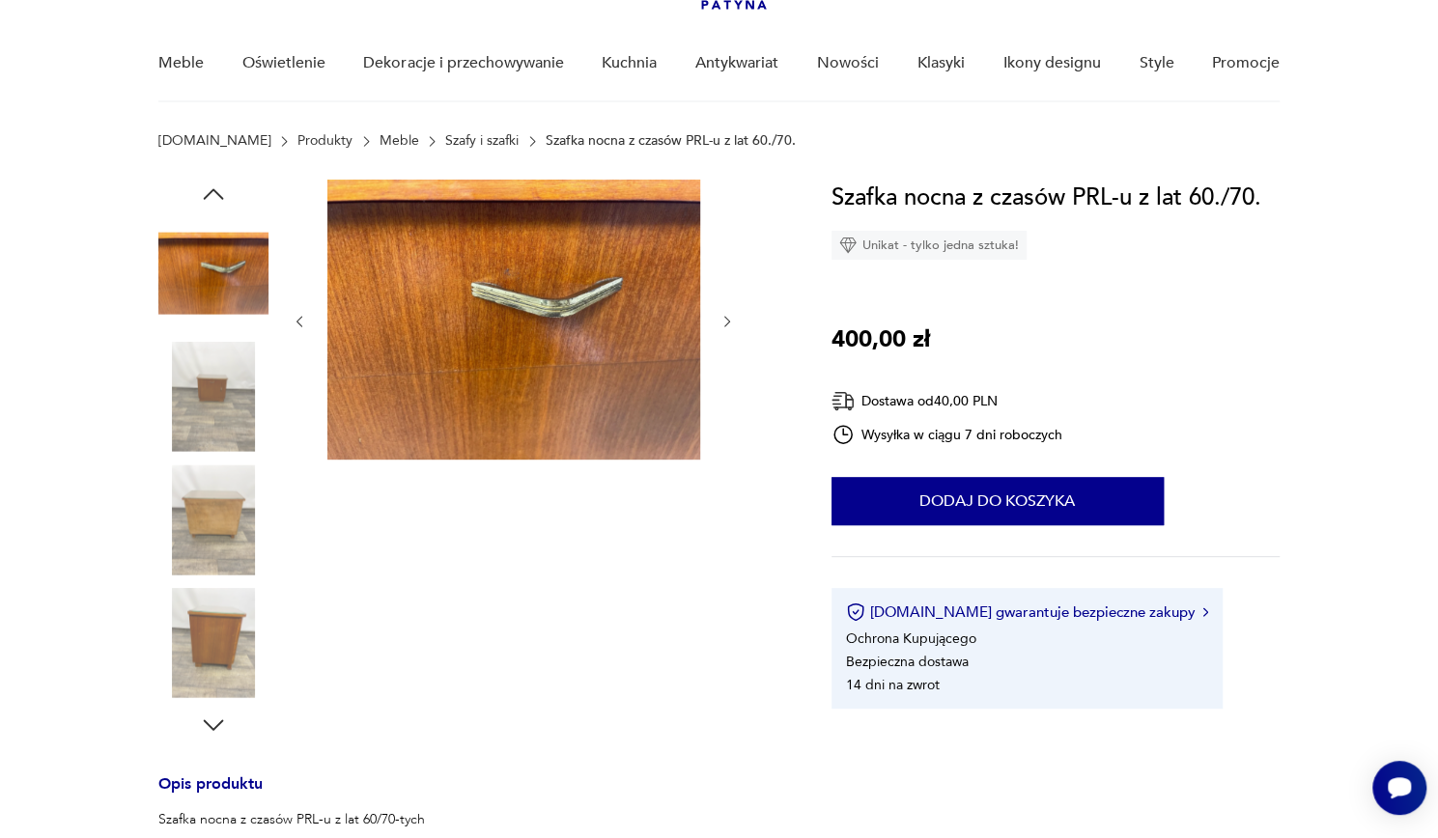
click at [725, 316] on icon "button" at bounding box center [727, 322] width 16 height 16
